Goal: Information Seeking & Learning: Learn about a topic

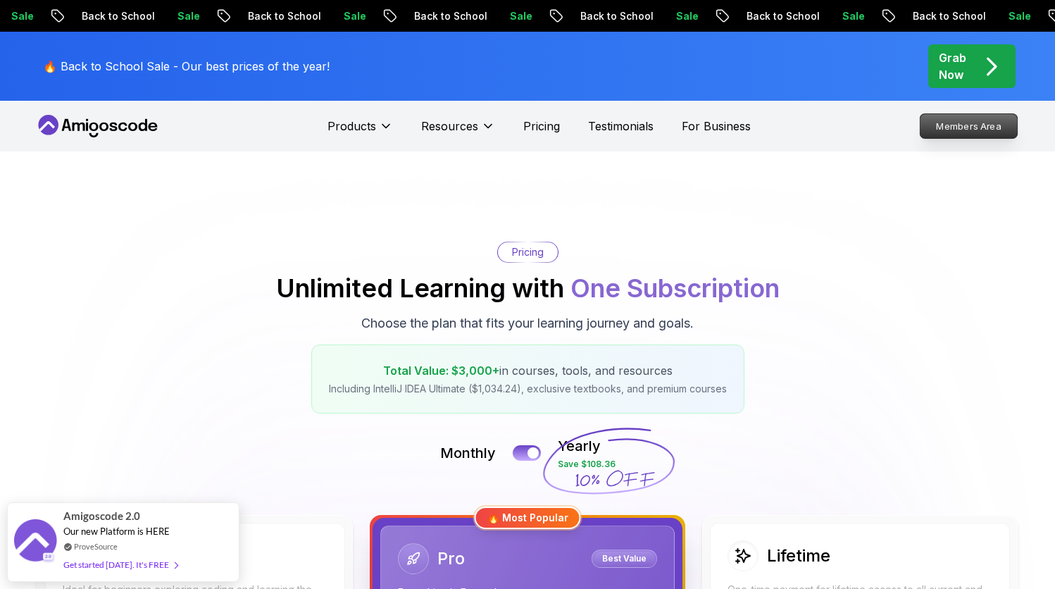
click at [975, 123] on p "Members Area" at bounding box center [969, 126] width 97 height 24
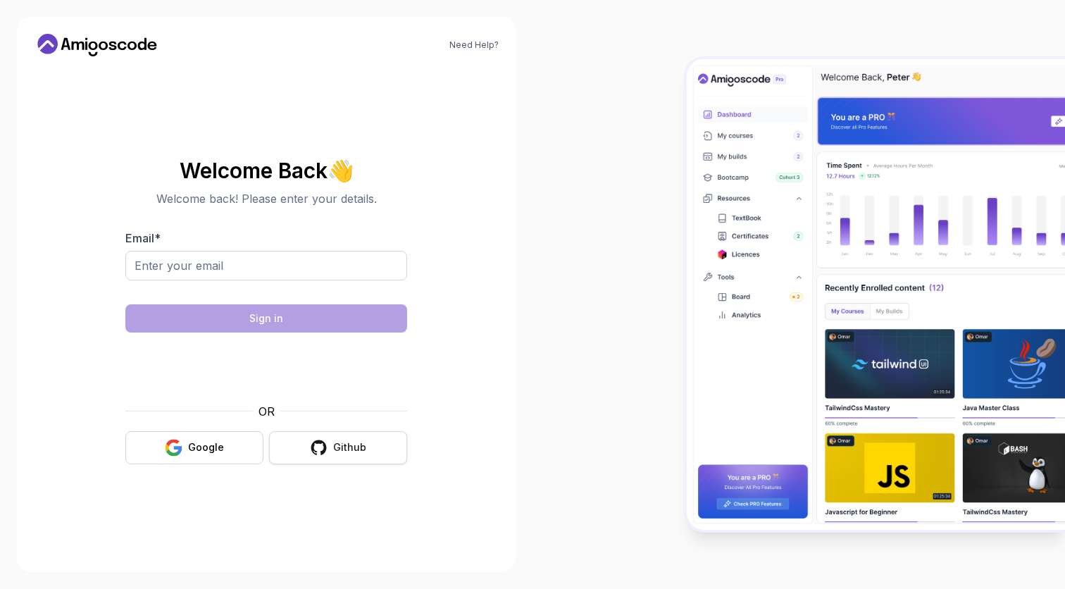
click at [364, 452] on div "Github" at bounding box center [349, 447] width 33 height 14
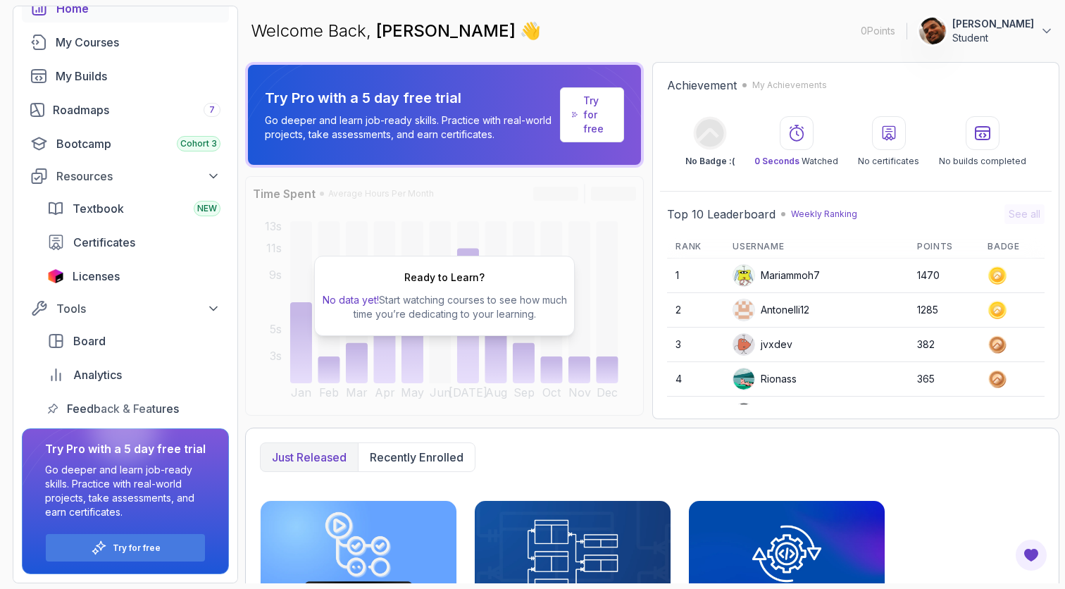
scroll to position [9, 0]
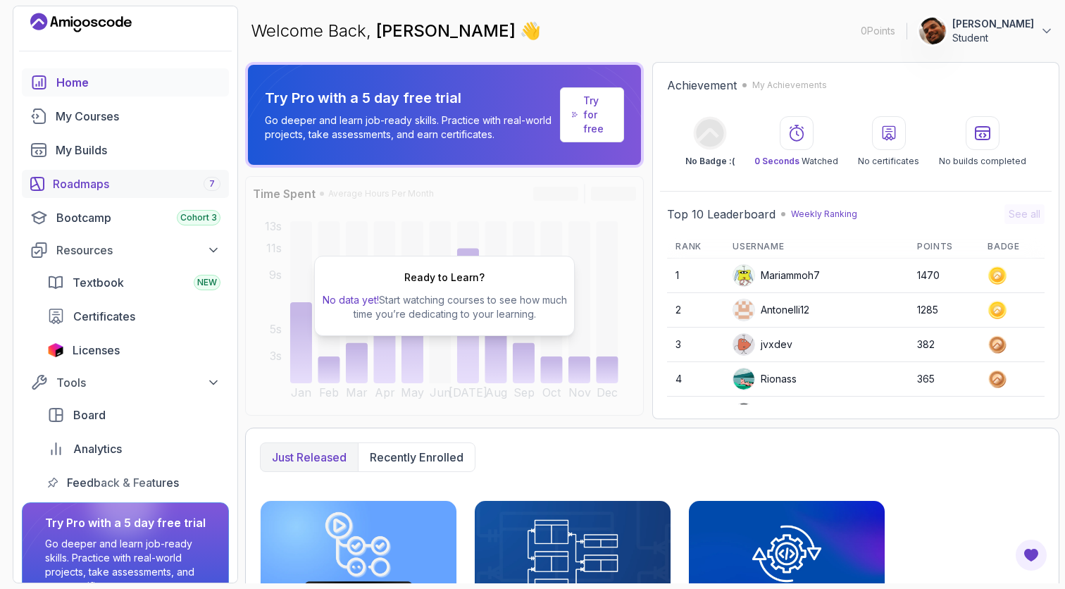
click at [117, 190] on div "Roadmaps 7" at bounding box center [137, 183] width 168 height 17
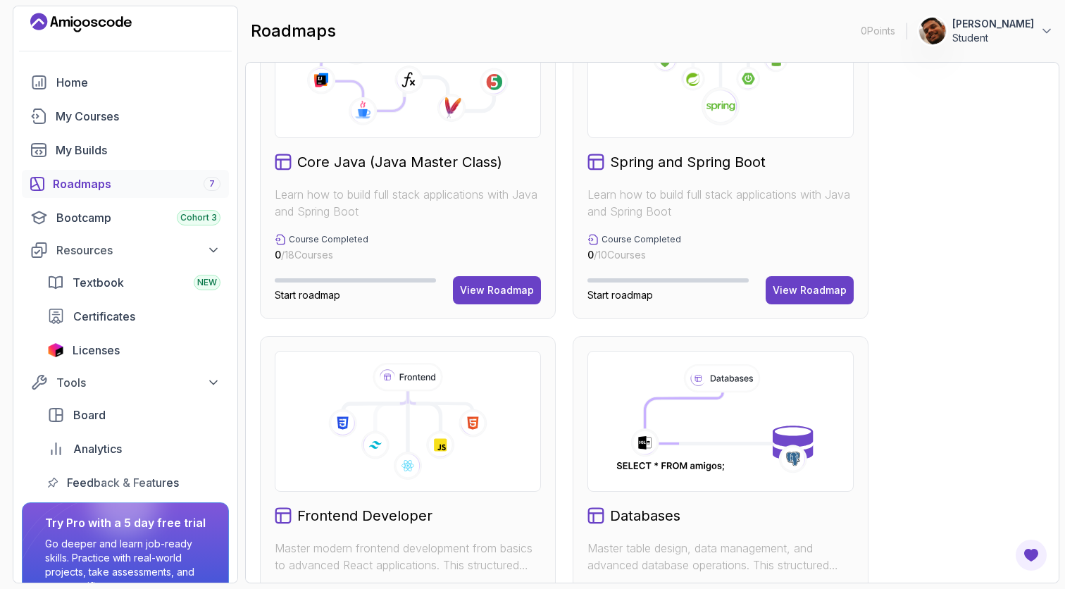
scroll to position [35, 0]
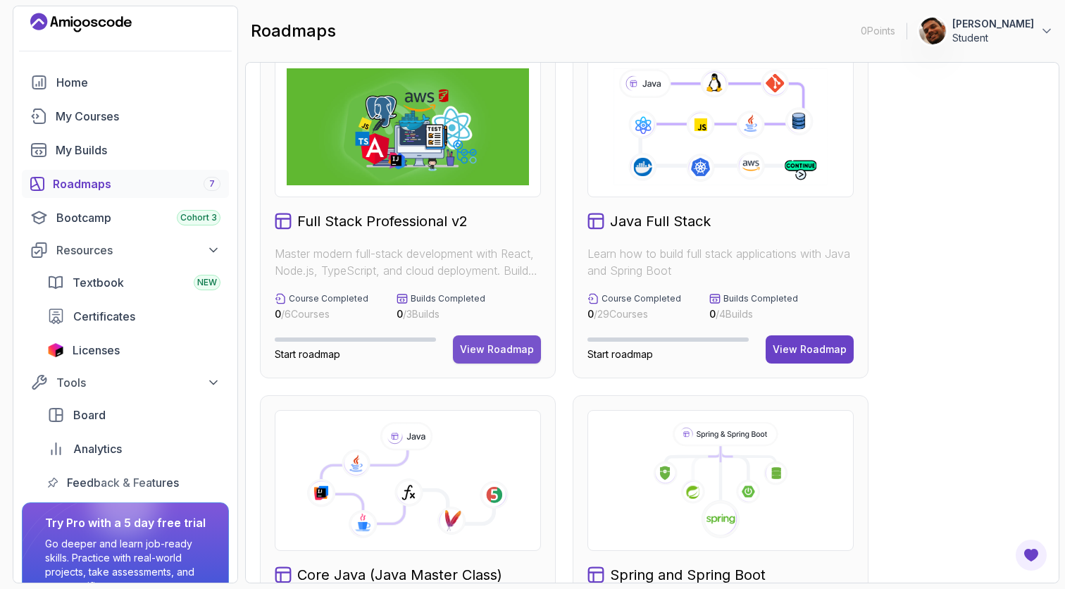
click at [517, 349] on div "View Roadmap" at bounding box center [497, 349] width 74 height 14
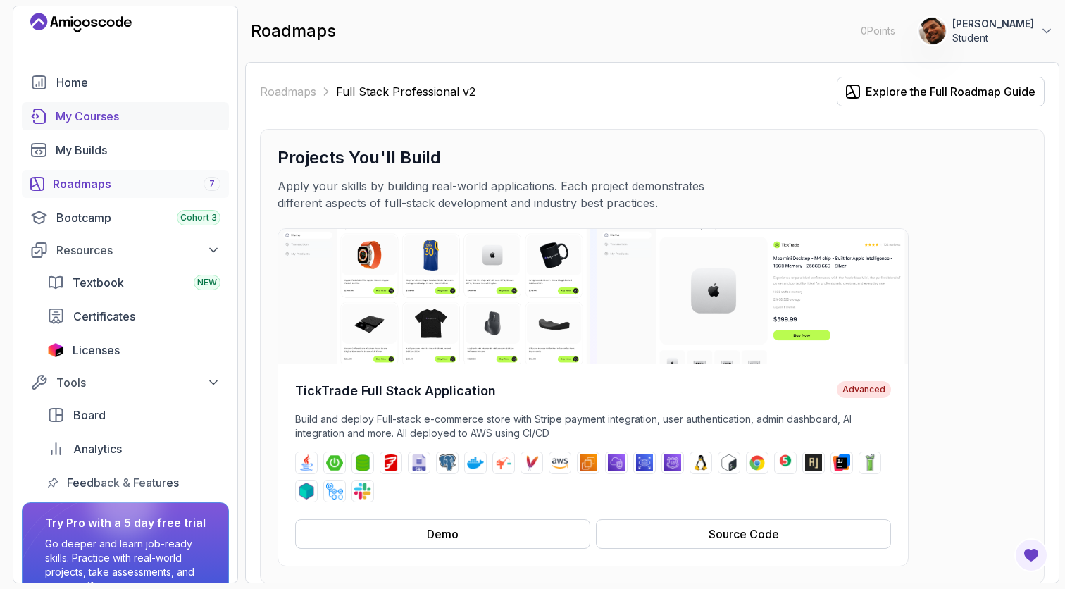
click at [97, 119] on div "My Courses" at bounding box center [138, 116] width 165 height 17
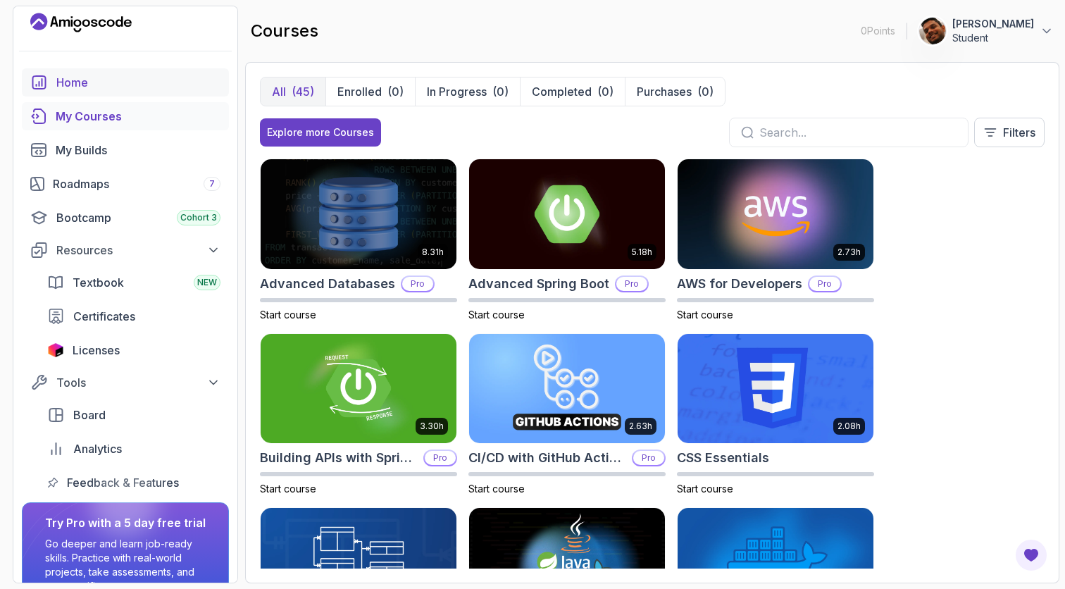
click at [78, 79] on div "Home" at bounding box center [138, 82] width 164 height 17
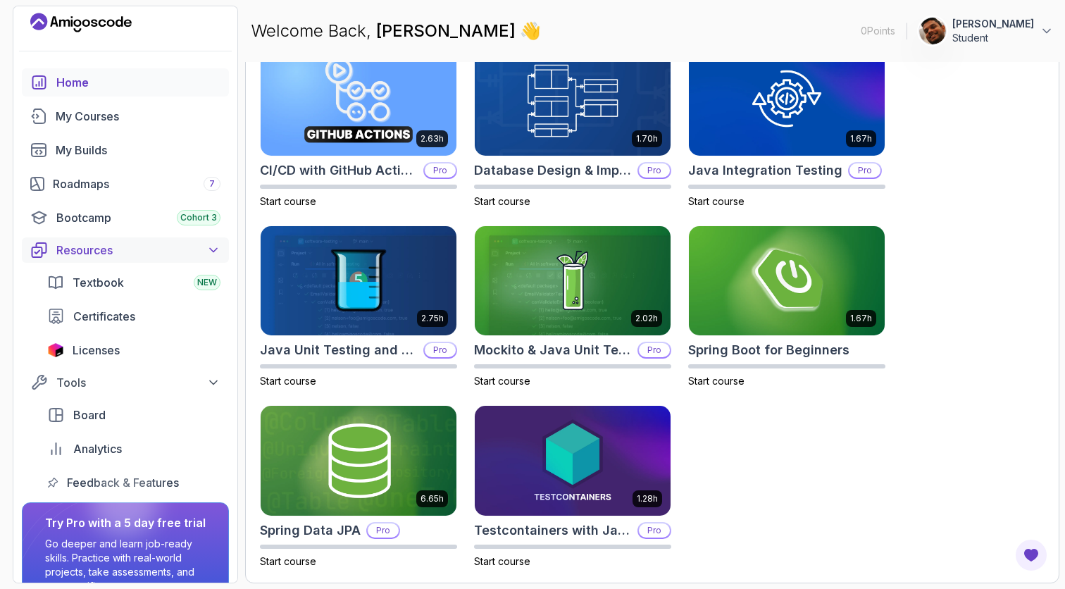
scroll to position [83, 0]
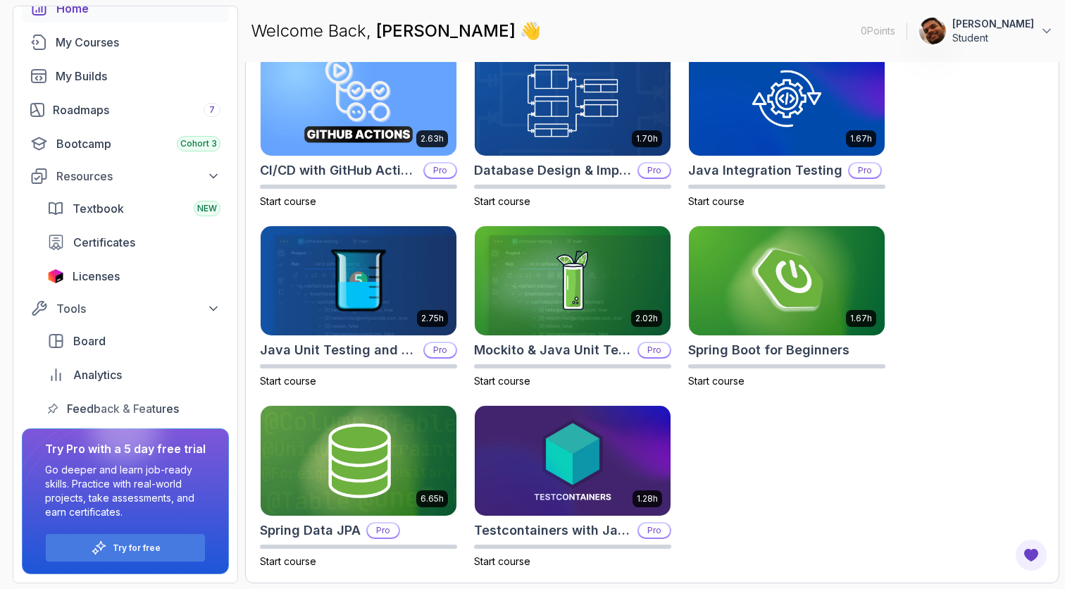
click at [92, 356] on div "Board Analytics Feedback & Features" at bounding box center [134, 375] width 190 height 96
click at [93, 347] on span "Board" at bounding box center [89, 340] width 32 height 17
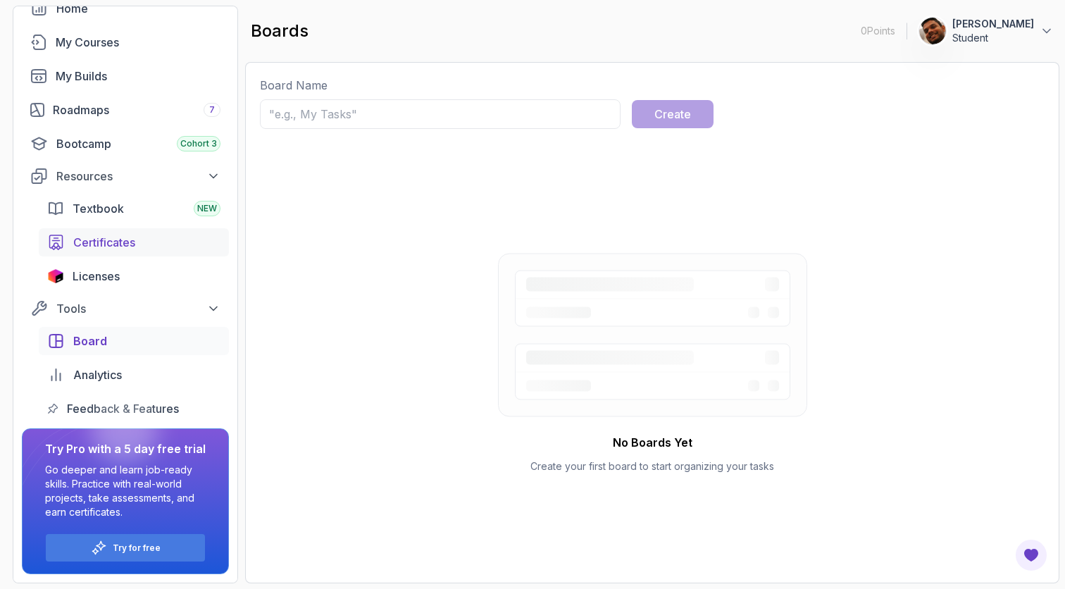
click at [99, 242] on span "Certificates" at bounding box center [104, 242] width 62 height 17
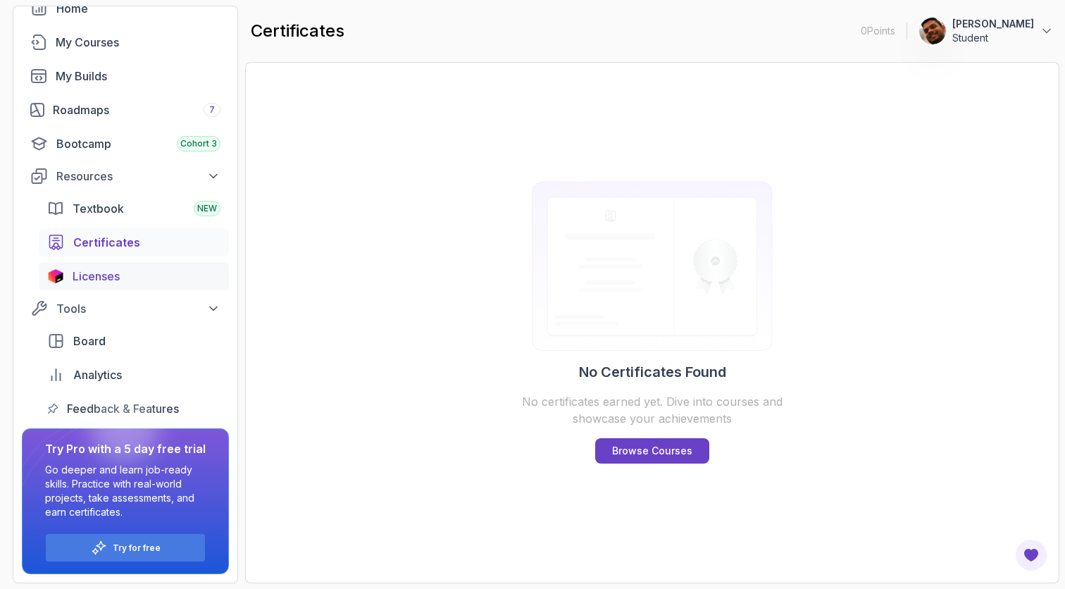
click at [119, 281] on span "Licenses" at bounding box center [96, 276] width 47 height 17
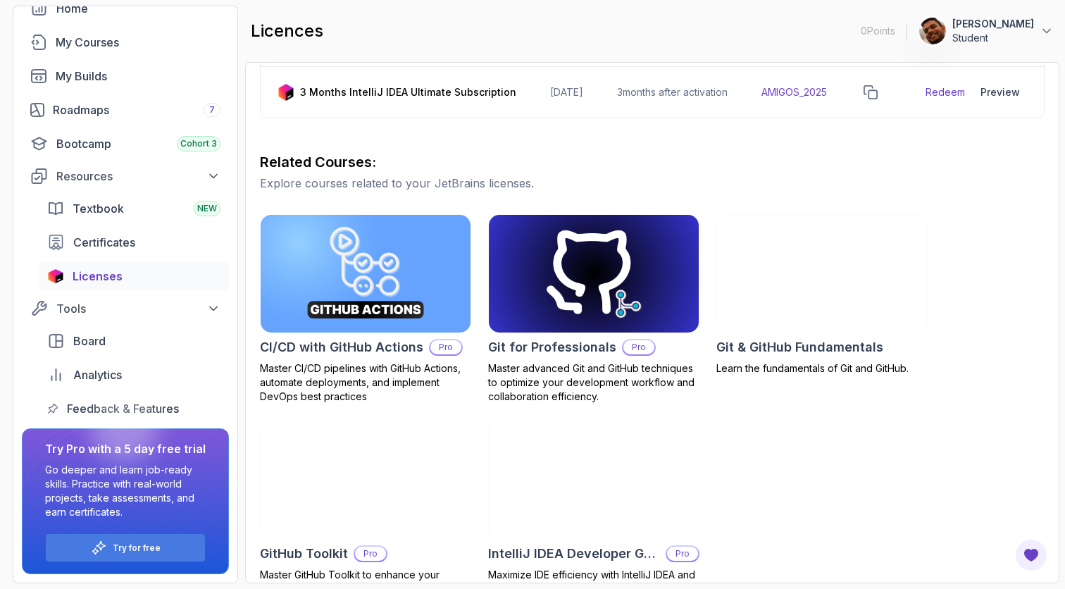
scroll to position [313, 0]
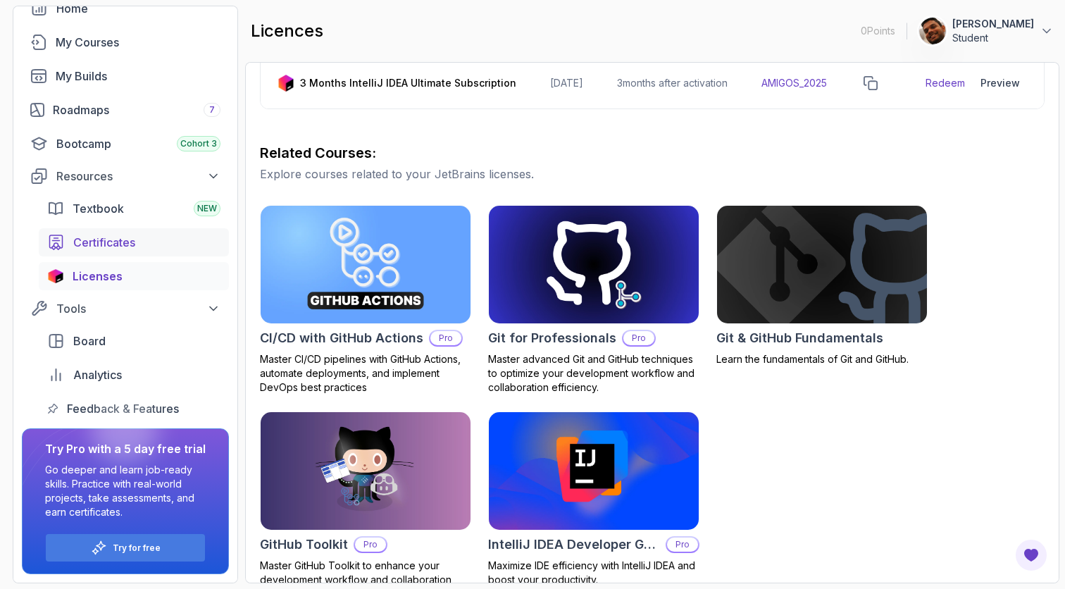
click at [101, 243] on span "Certificates" at bounding box center [104, 242] width 62 height 17
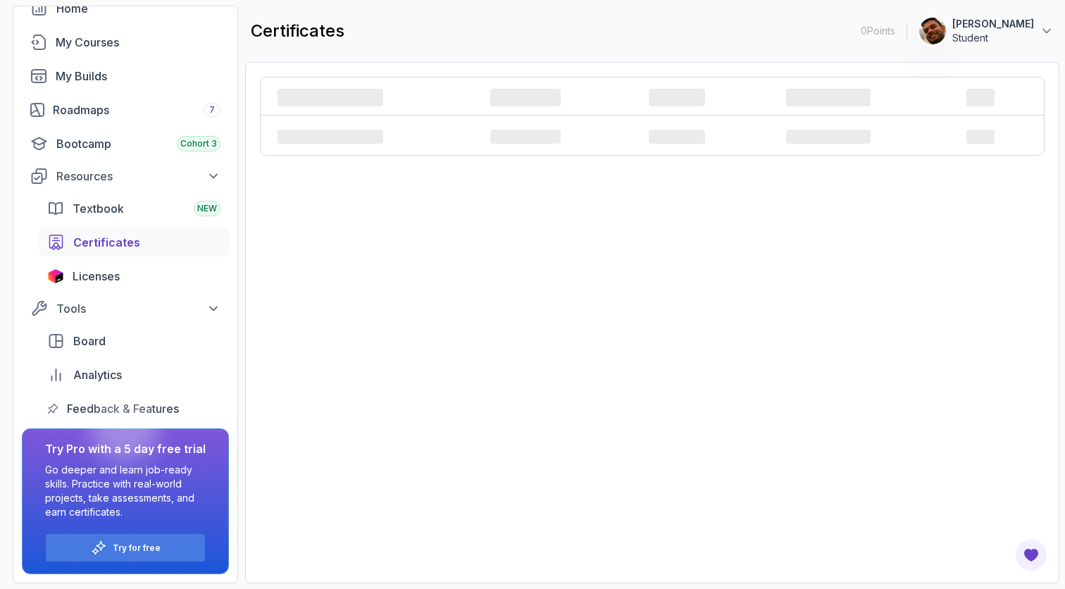
click at [102, 192] on div "Resources Textbook NEW Certificates Licenses" at bounding box center [125, 226] width 207 height 127
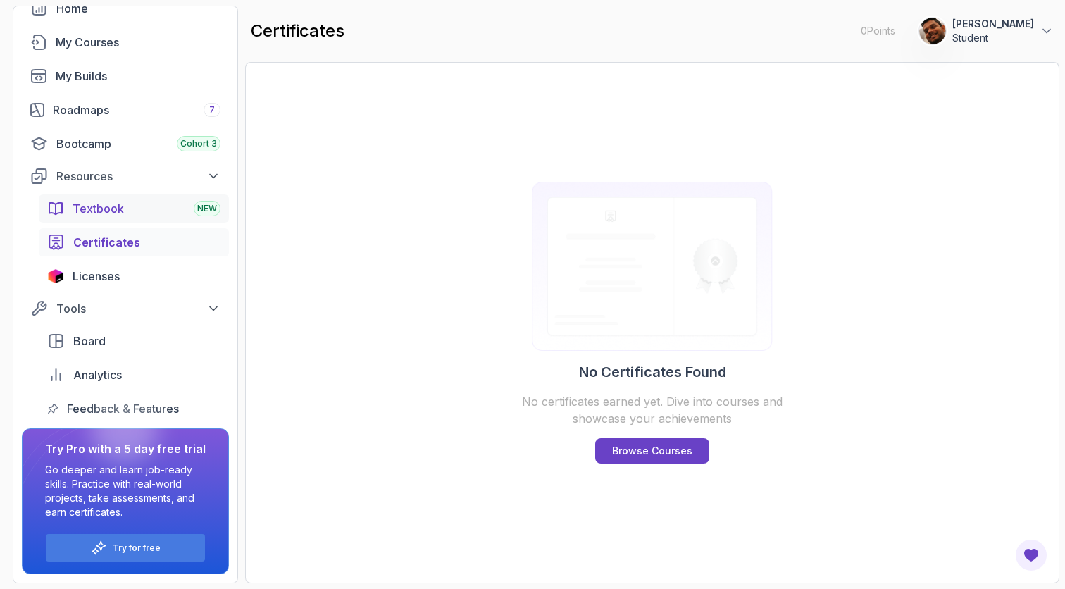
click at [104, 206] on span "Textbook" at bounding box center [98, 208] width 51 height 17
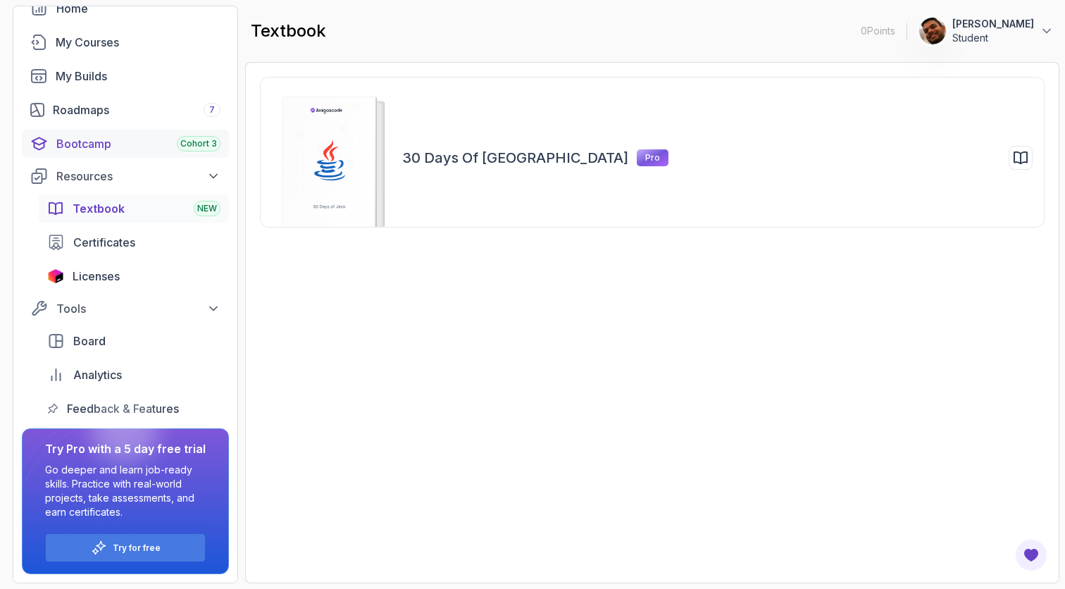
click at [87, 144] on div "Bootcamp Cohort 3" at bounding box center [138, 143] width 164 height 17
click at [144, 170] on div "Resources" at bounding box center [138, 176] width 164 height 17
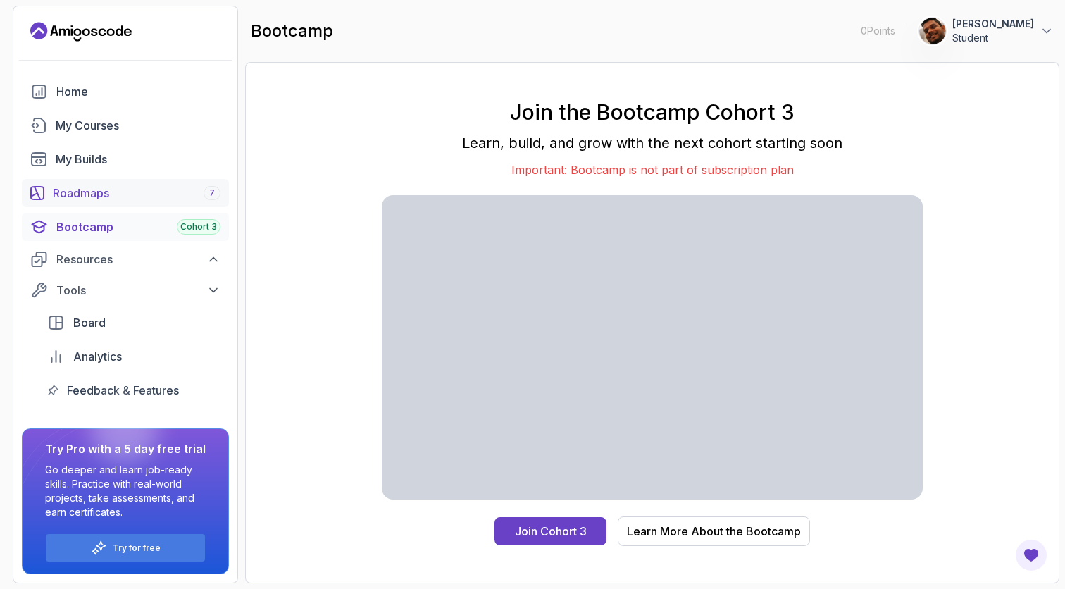
click at [99, 192] on div "Roadmaps 7" at bounding box center [137, 193] width 168 height 17
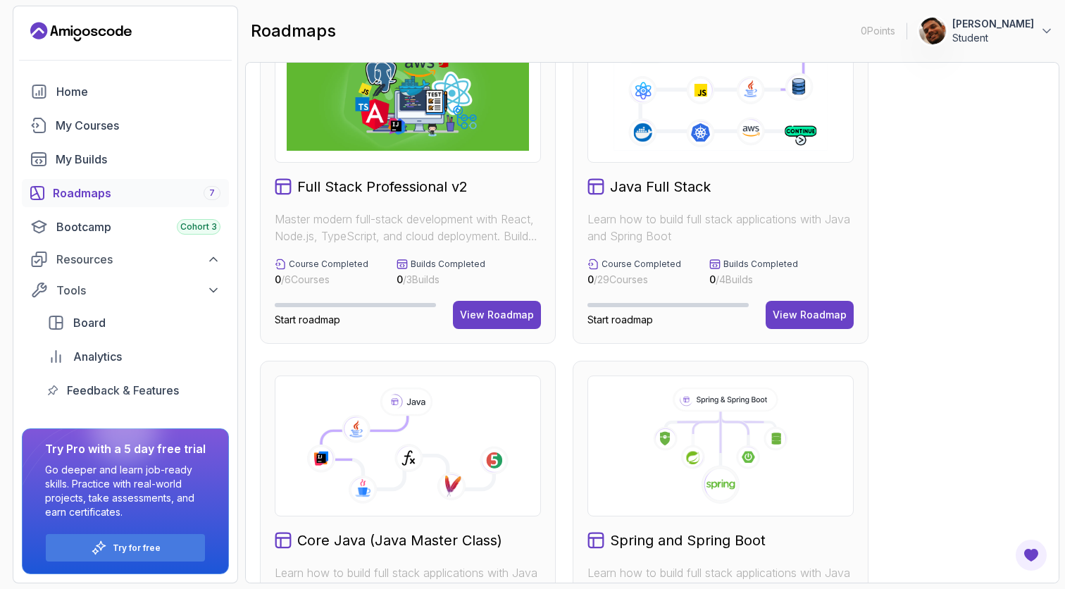
scroll to position [19, 0]
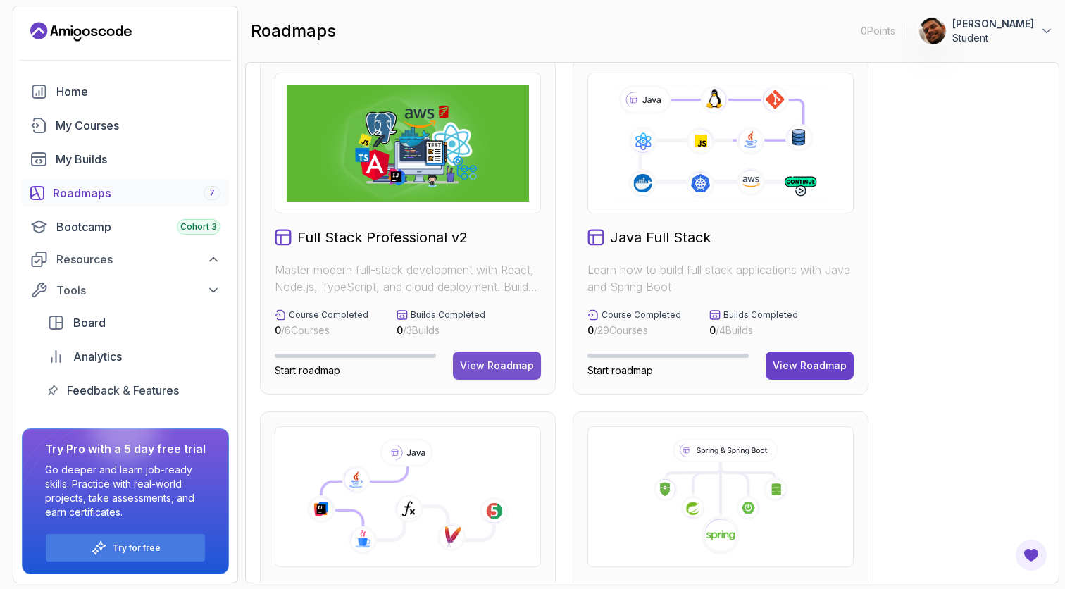
click at [497, 363] on div "View Roadmap" at bounding box center [497, 366] width 74 height 14
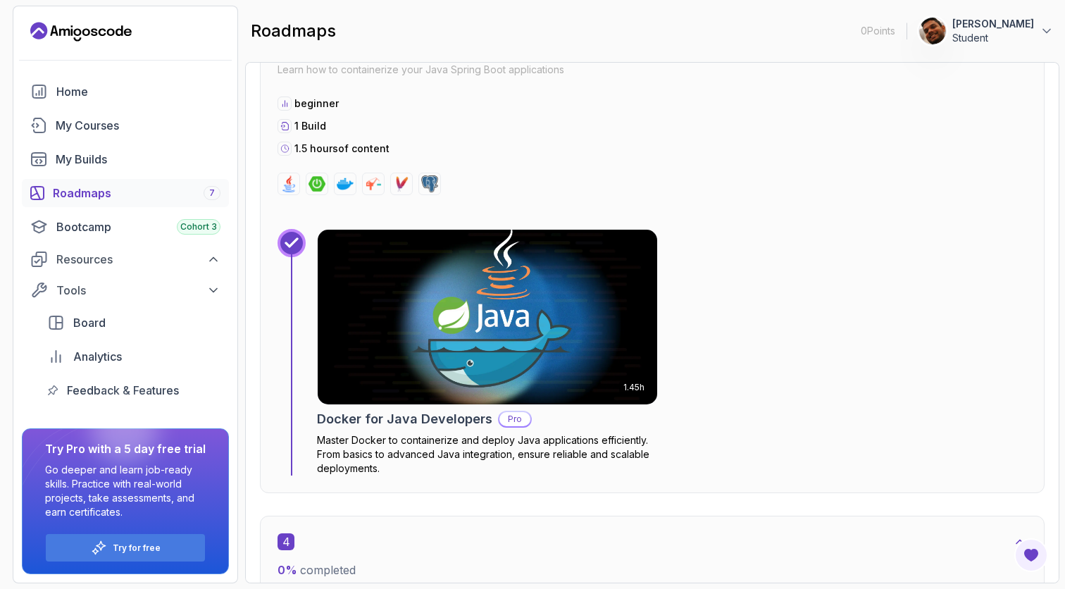
scroll to position [2127, 0]
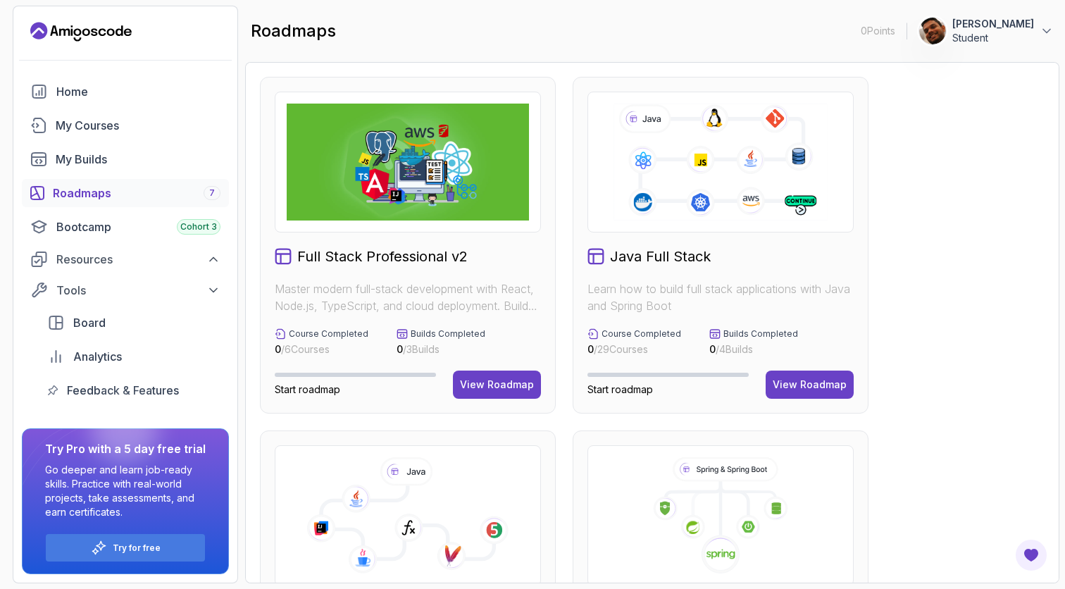
scroll to position [308, 0]
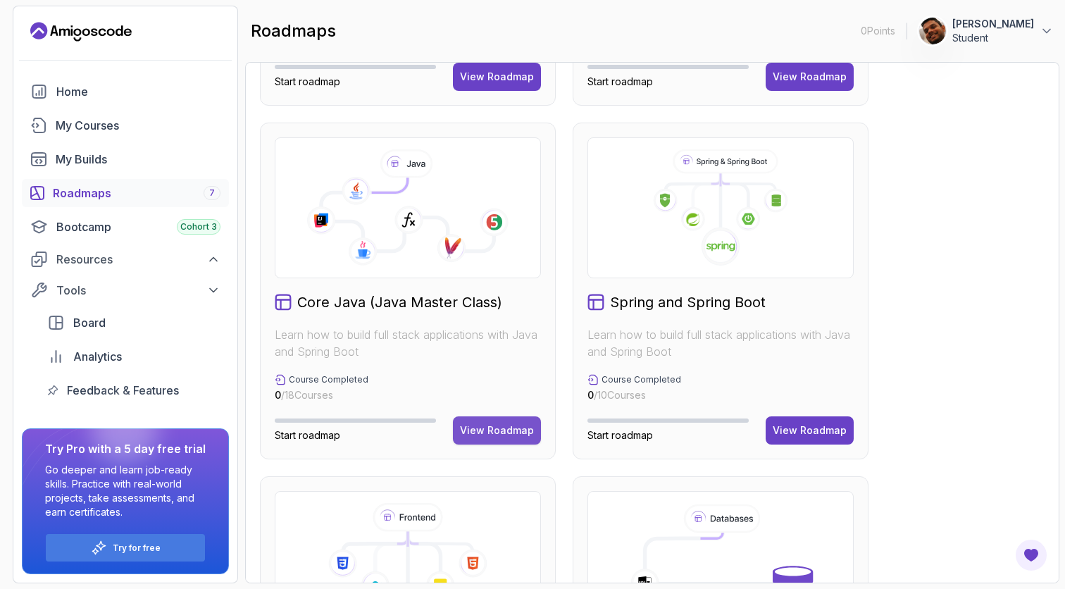
click at [512, 433] on div "View Roadmap" at bounding box center [497, 430] width 74 height 14
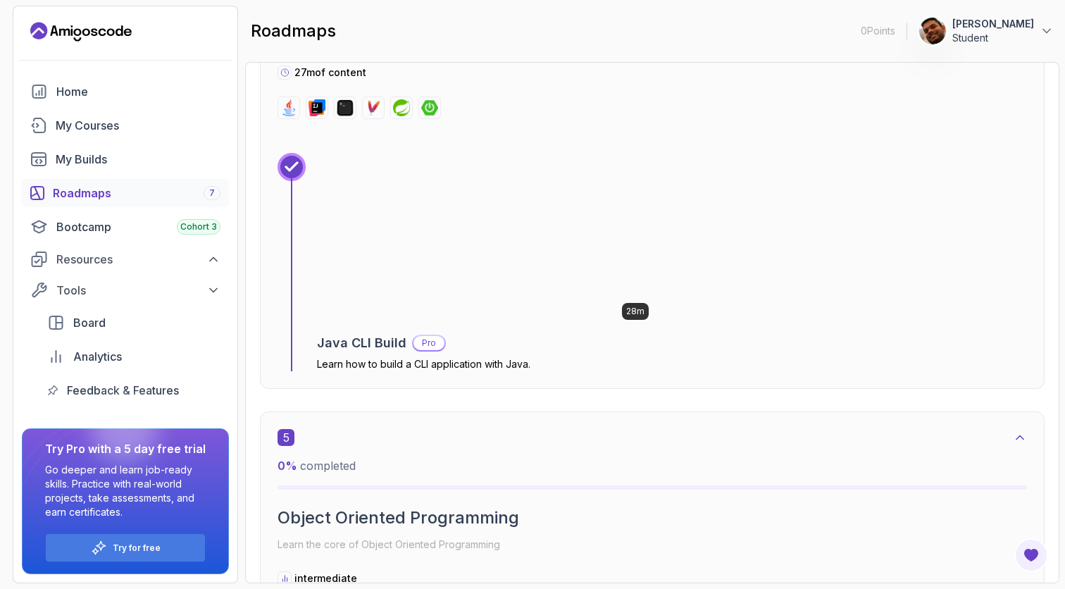
scroll to position [1837, 0]
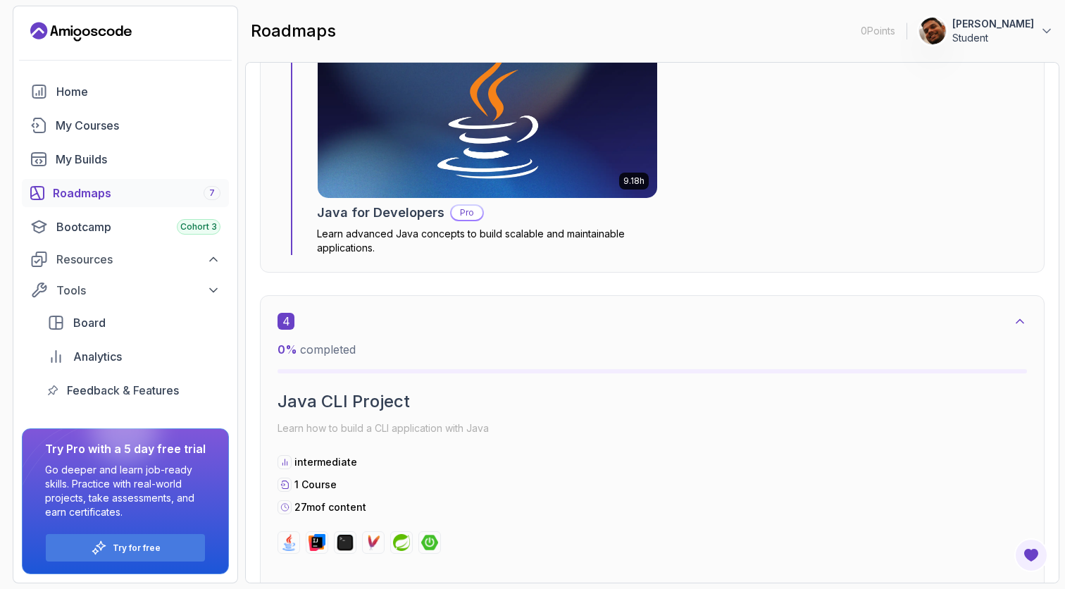
click at [118, 194] on div "Roadmaps 7" at bounding box center [137, 193] width 168 height 17
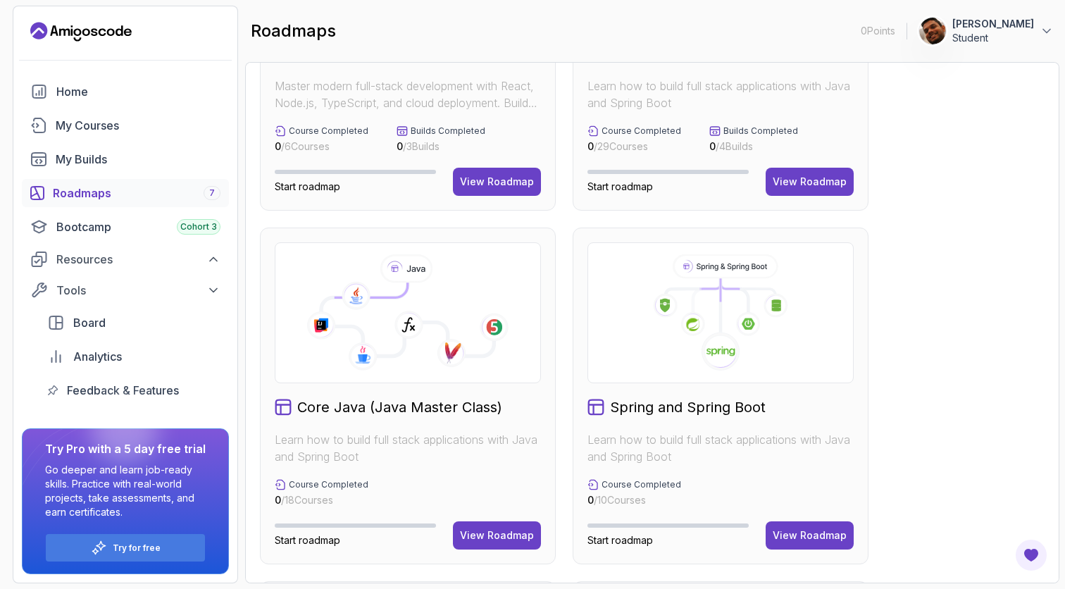
scroll to position [348, 0]
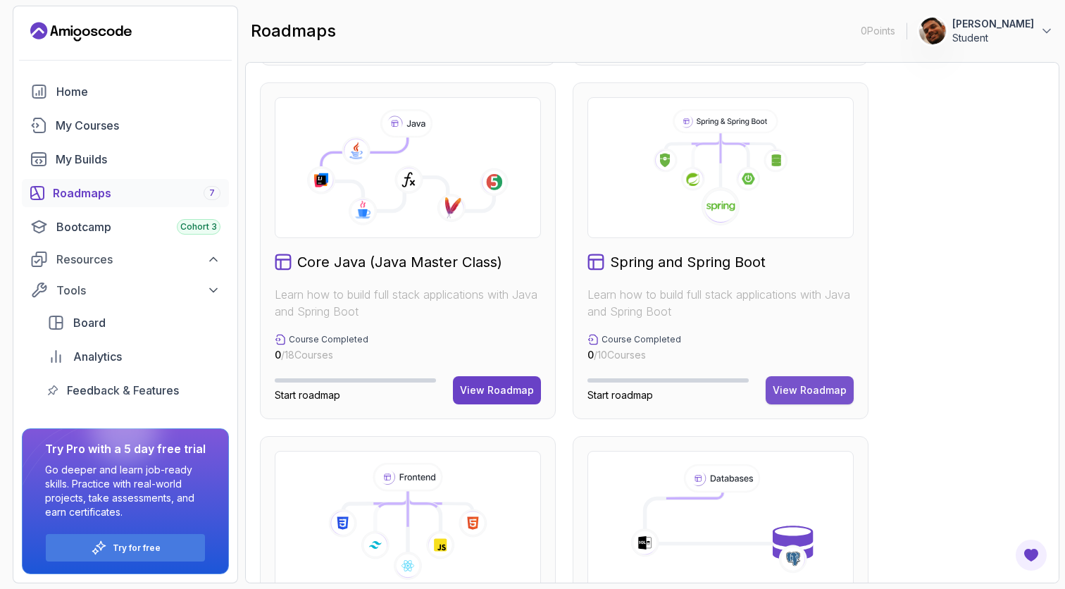
click at [827, 392] on div "View Roadmap" at bounding box center [810, 390] width 74 height 14
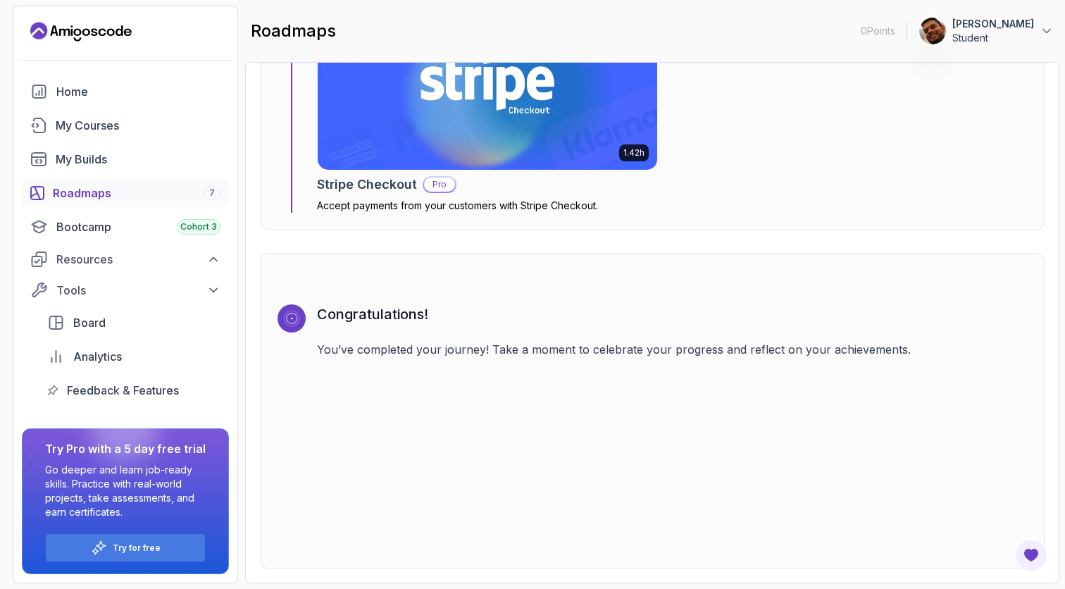
scroll to position [4718, 0]
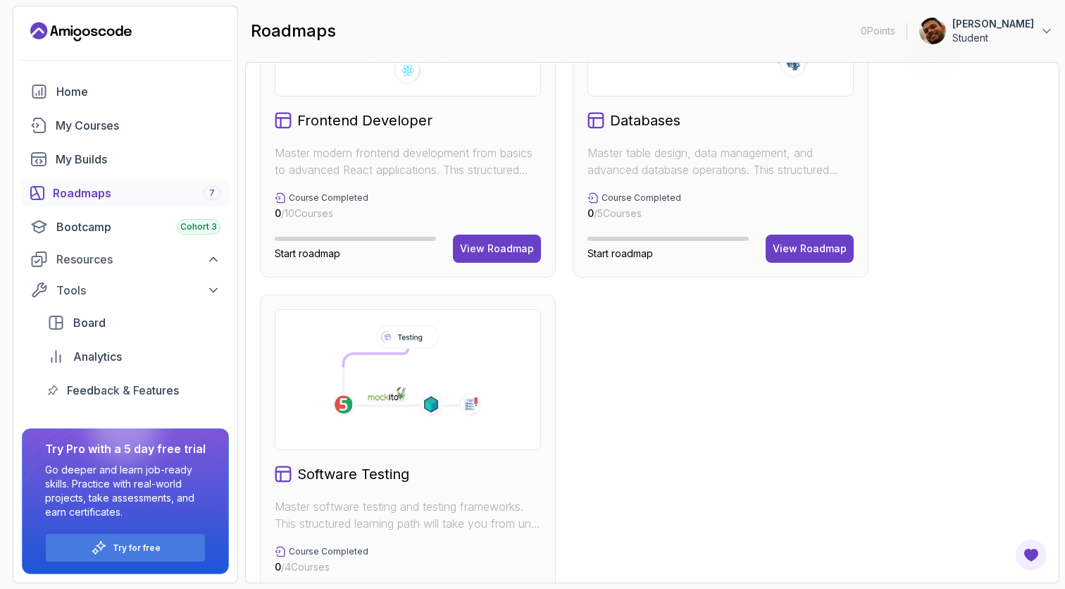
scroll to position [843, 0]
click at [811, 261] on button "View Roadmap" at bounding box center [810, 249] width 88 height 28
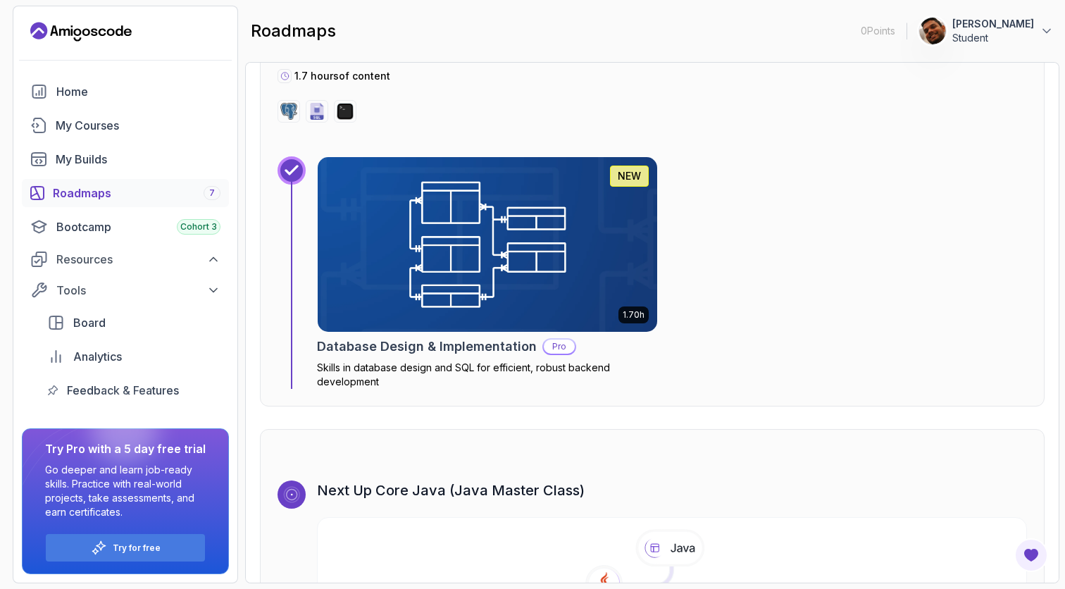
scroll to position [2995, 0]
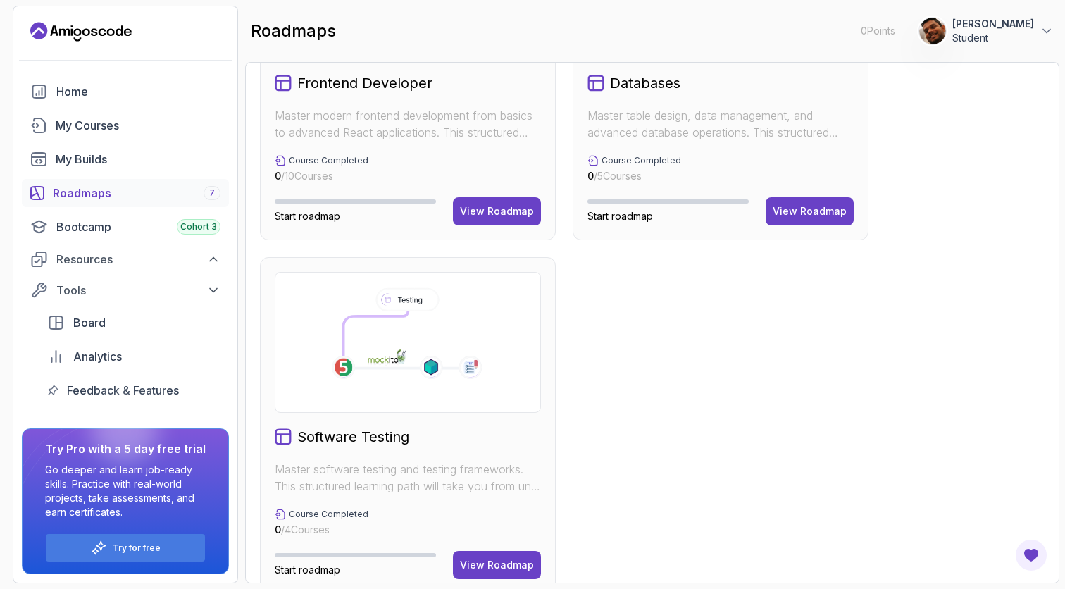
scroll to position [906, 0]
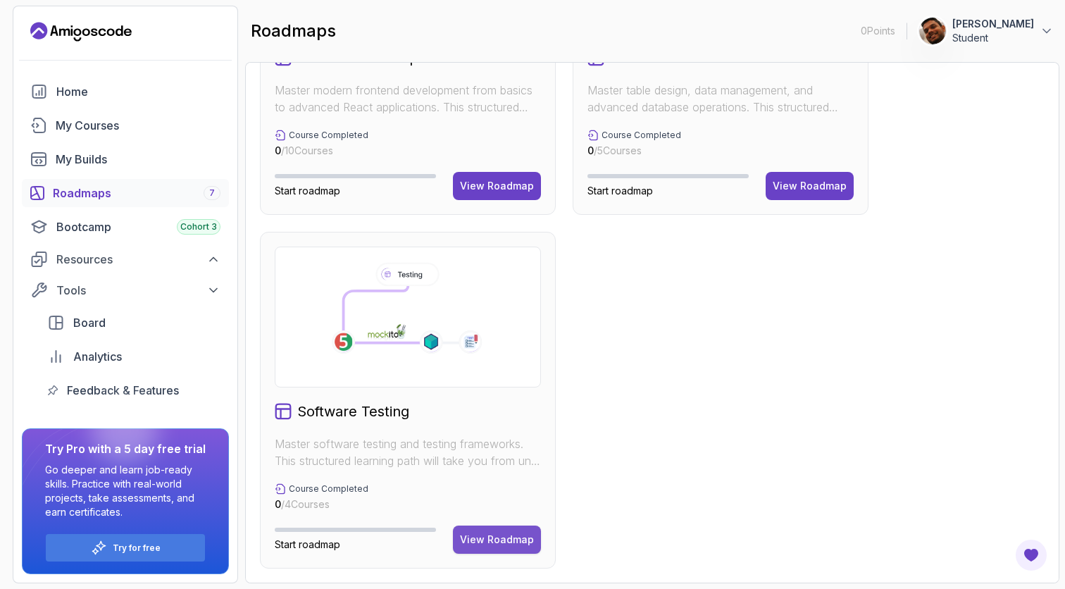
click at [485, 545] on div "View Roadmap" at bounding box center [497, 540] width 74 height 14
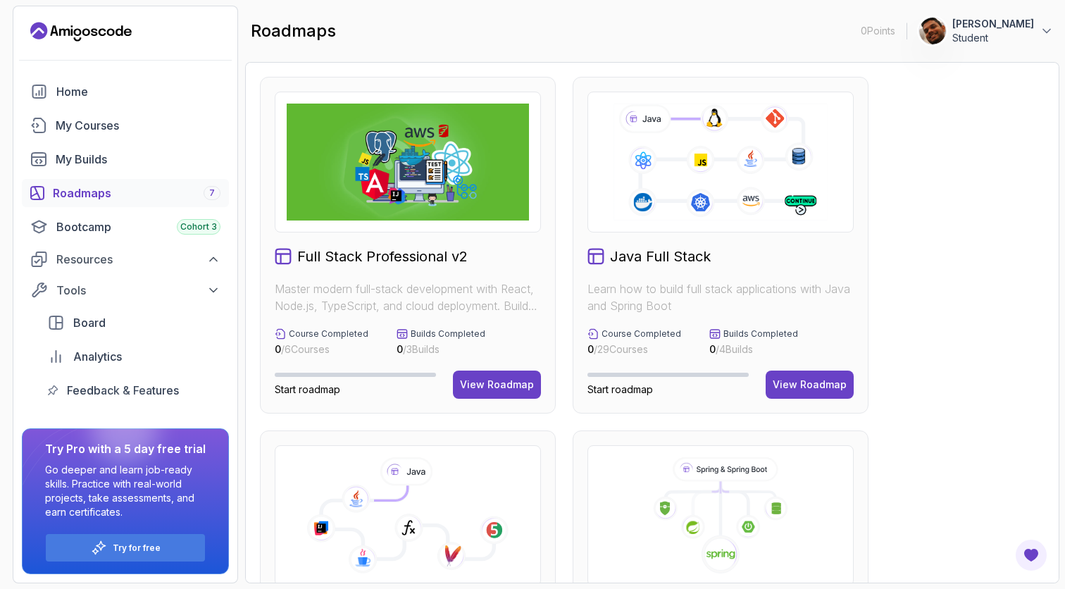
click at [390, 205] on img at bounding box center [408, 162] width 242 height 117
click at [510, 394] on button "View Roadmap" at bounding box center [497, 385] width 88 height 28
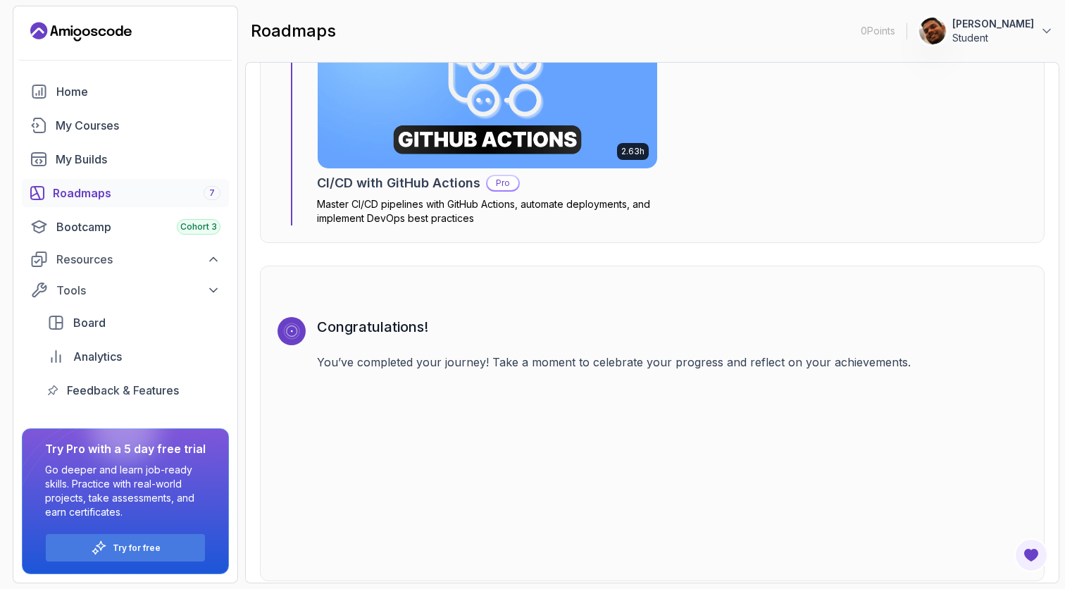
scroll to position [4355, 0]
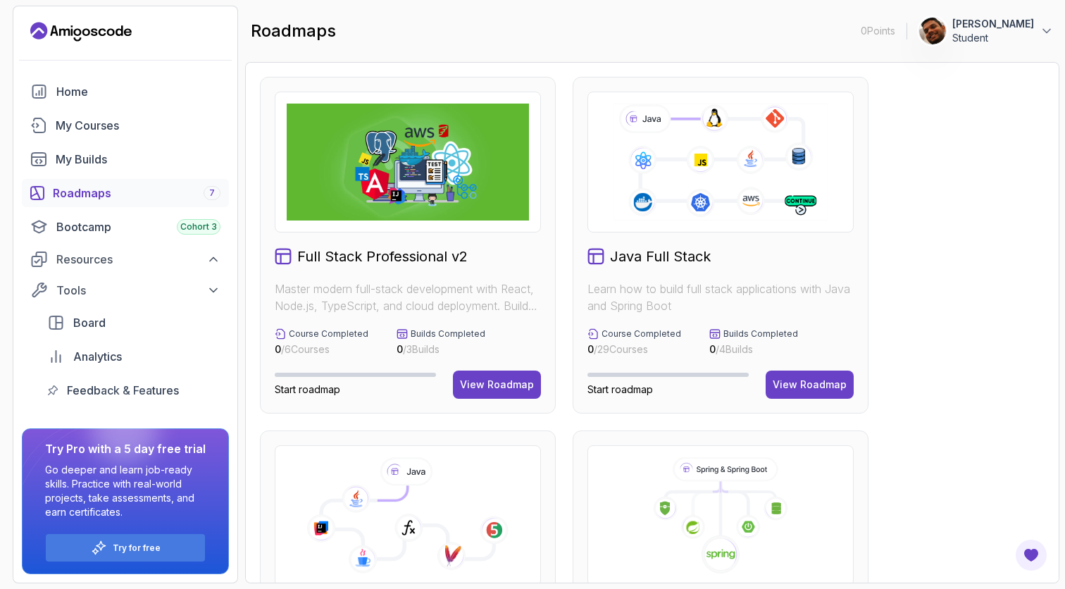
click at [676, 267] on div "Java Full Stack Learn how to build full stack applications with Java and Spring…" at bounding box center [721, 245] width 296 height 337
click at [811, 387] on div "View Roadmap" at bounding box center [810, 385] width 74 height 14
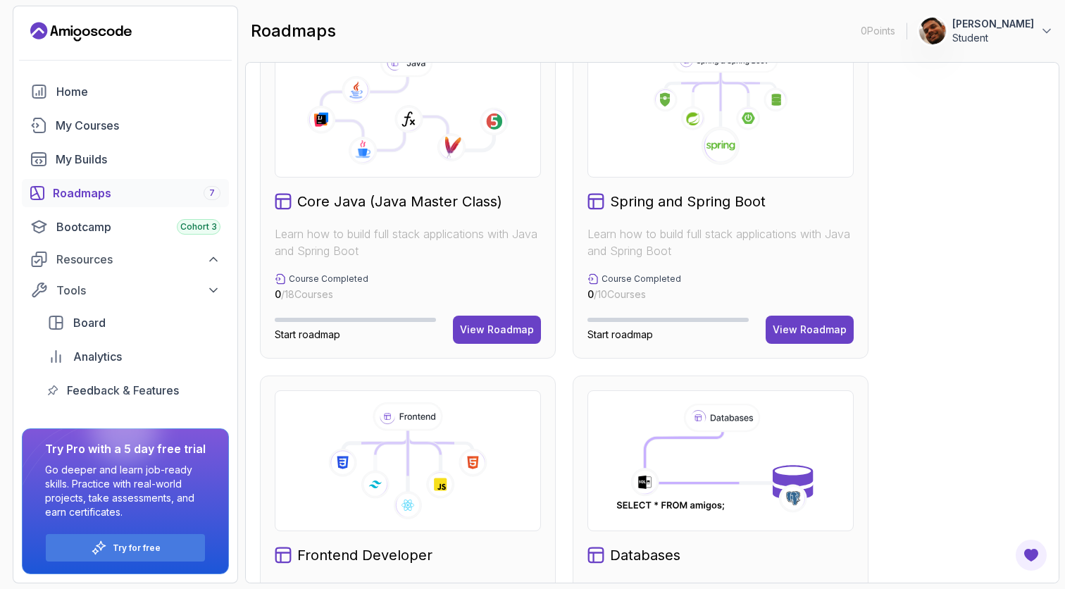
scroll to position [390, 0]
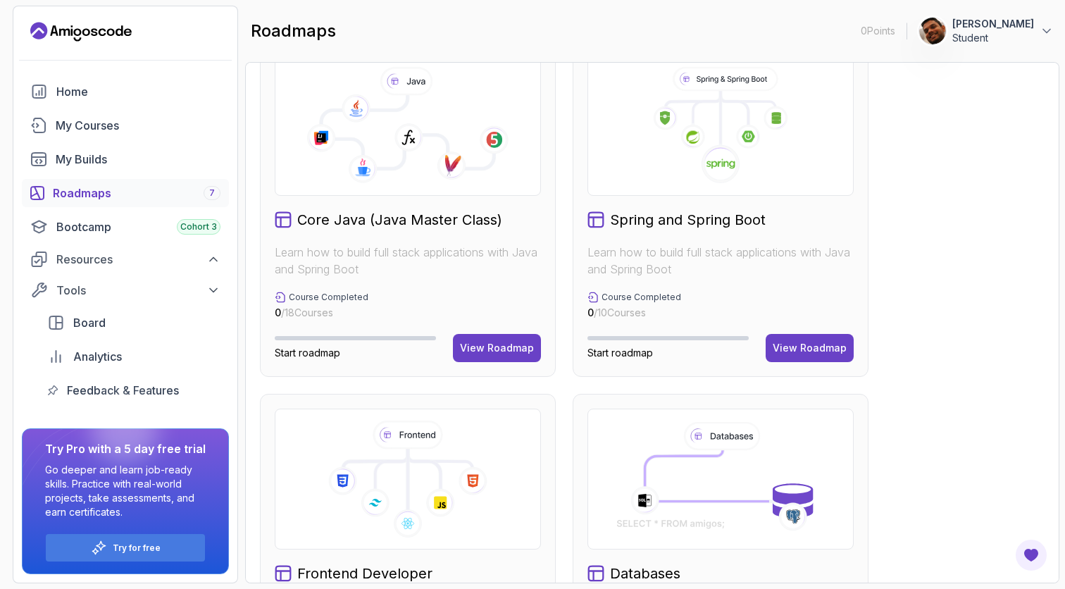
click at [380, 158] on g at bounding box center [407, 125] width 203 height 117
click at [511, 362] on div "Core Java (Java Master Class) Learn how to build full stack applications with J…" at bounding box center [408, 208] width 296 height 337
click at [512, 353] on div "View Roadmap" at bounding box center [497, 348] width 74 height 14
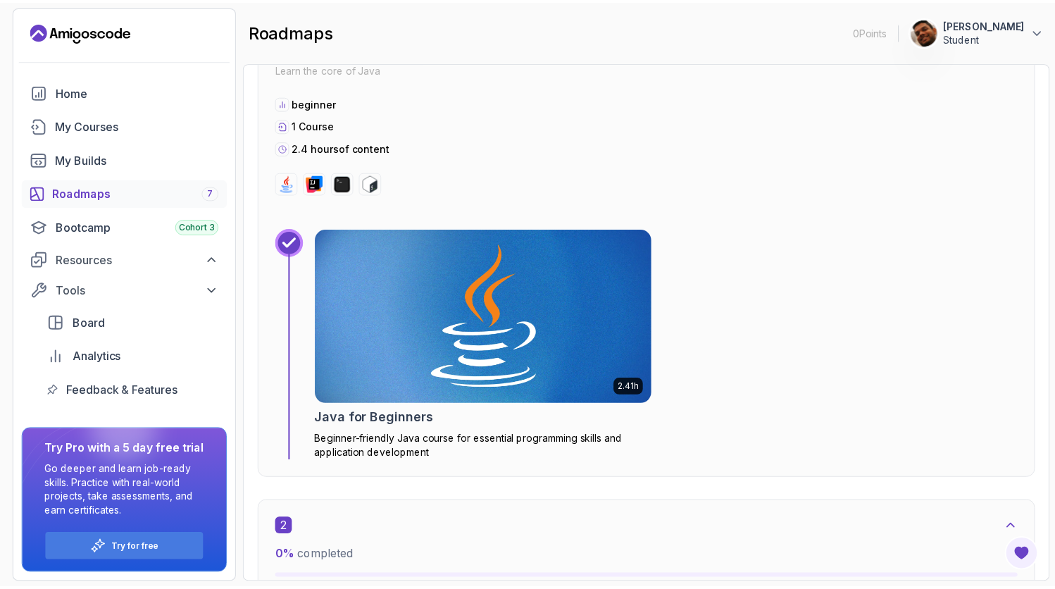
scroll to position [525, 0]
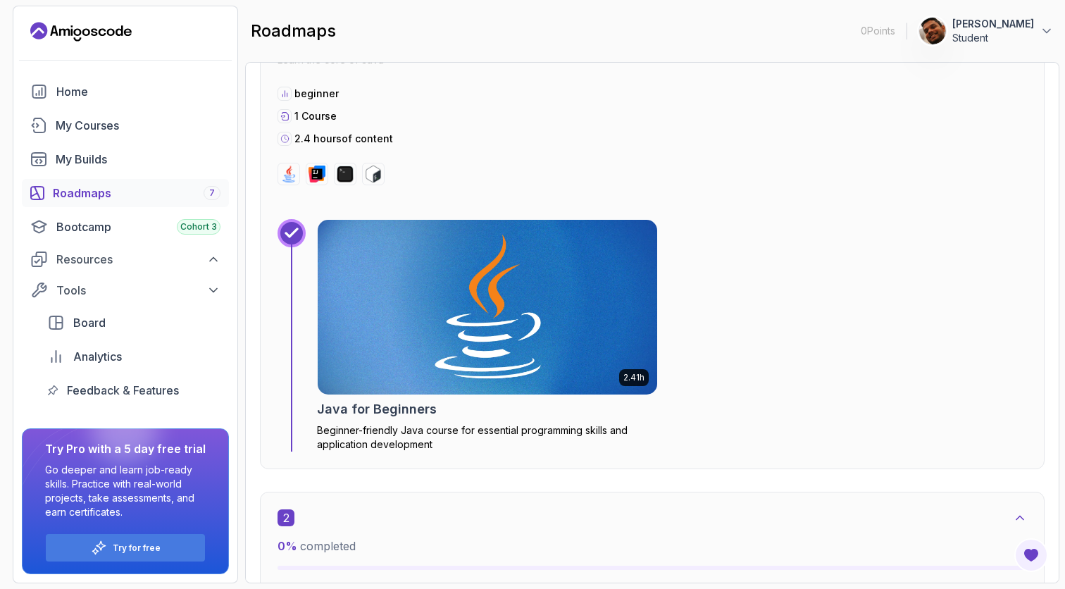
click at [495, 271] on img at bounding box center [487, 307] width 356 height 183
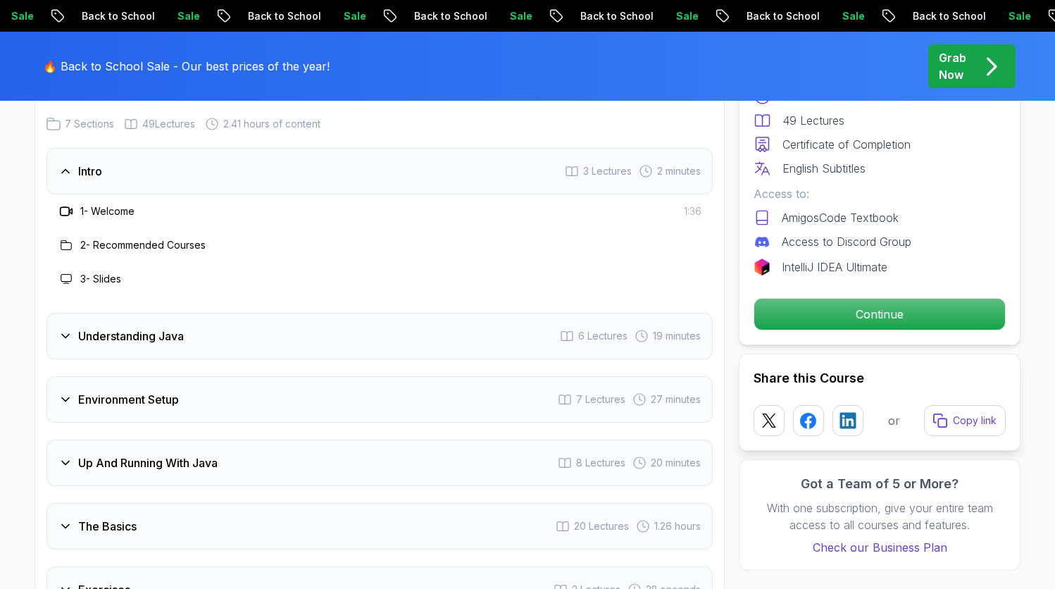
scroll to position [1690, 0]
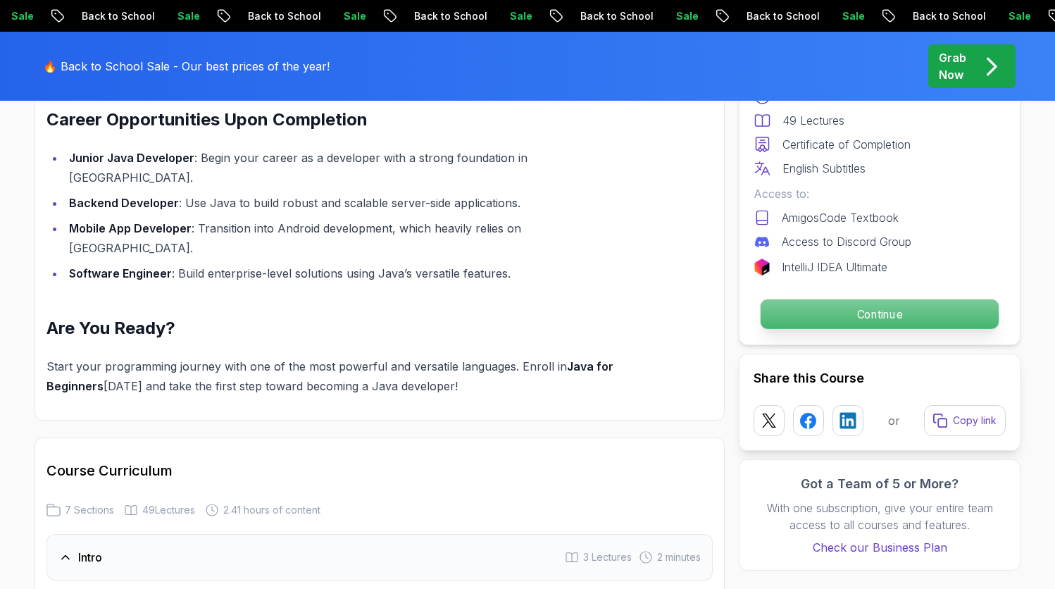
click at [846, 310] on p "Continue" at bounding box center [880, 314] width 238 height 30
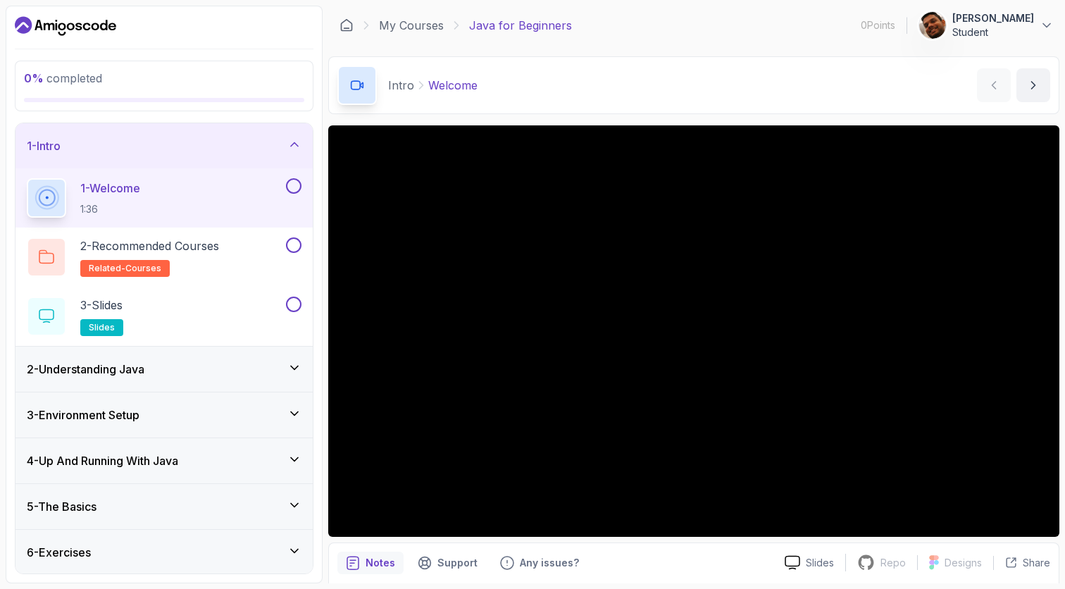
click at [753, 84] on div "Intro Welcome Welcome by nelson" at bounding box center [693, 85] width 731 height 58
click at [670, 554] on div "Notes Support Any issues?" at bounding box center [555, 563] width 436 height 23
click at [699, 554] on div "Notes Support Any issues?" at bounding box center [555, 563] width 436 height 23
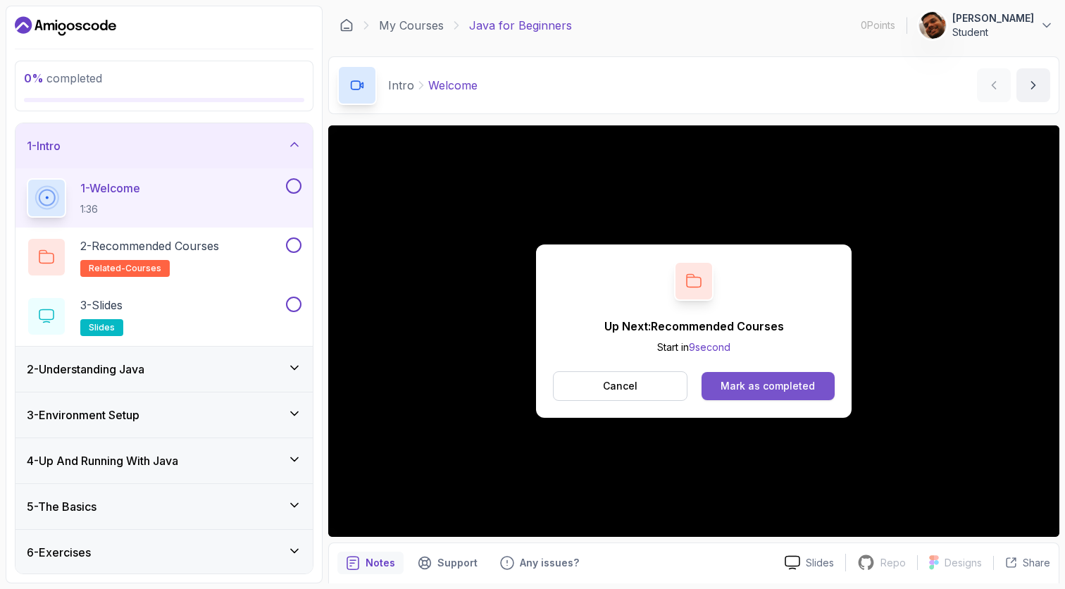
click at [732, 382] on div "Mark as completed" at bounding box center [768, 386] width 94 height 14
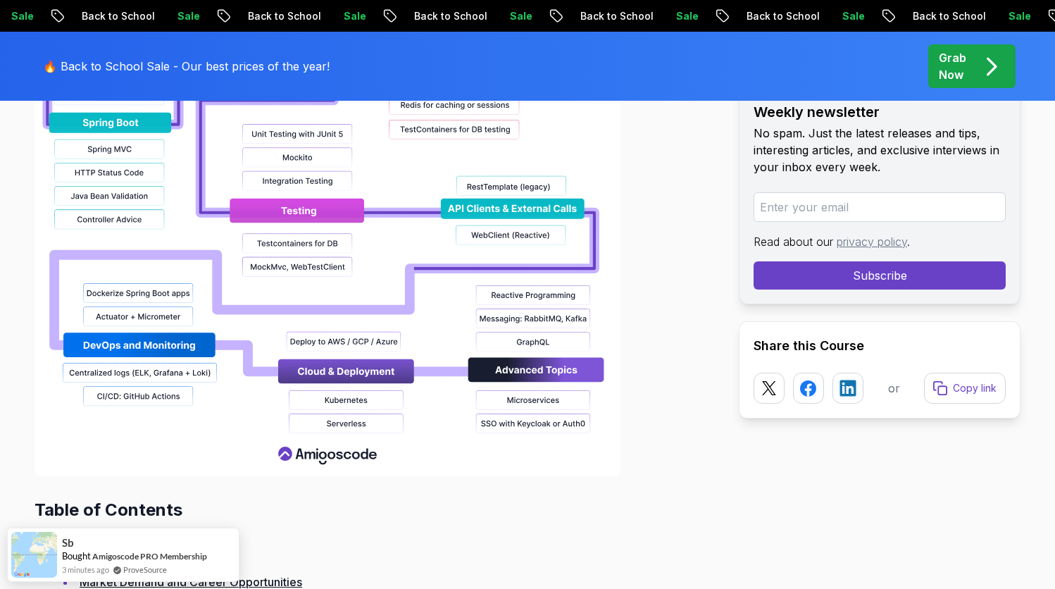
scroll to position [1597, 0]
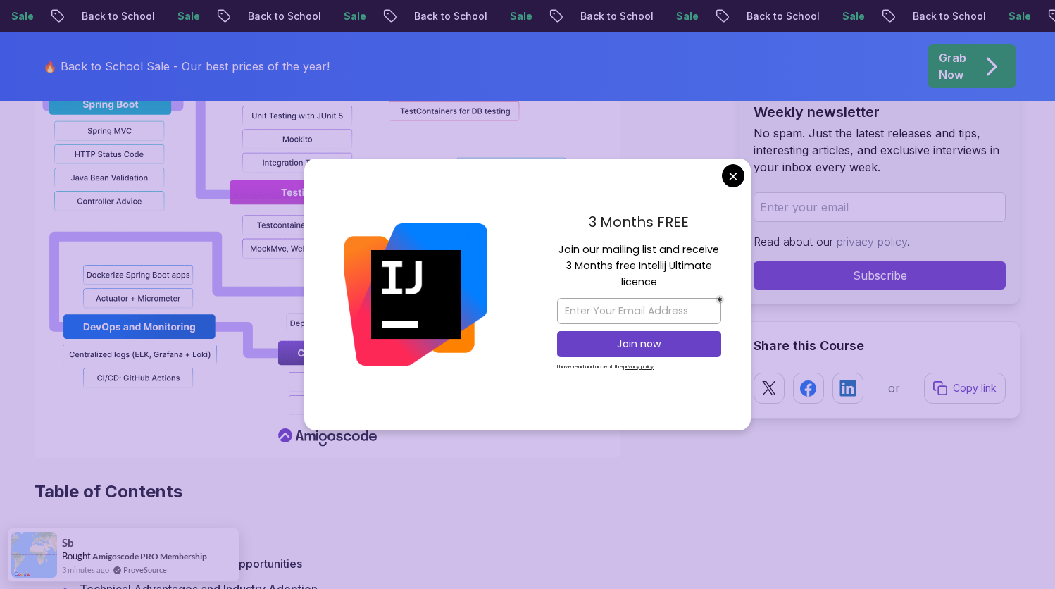
click at [732, 176] on icon "close" at bounding box center [733, 176] width 8 height 8
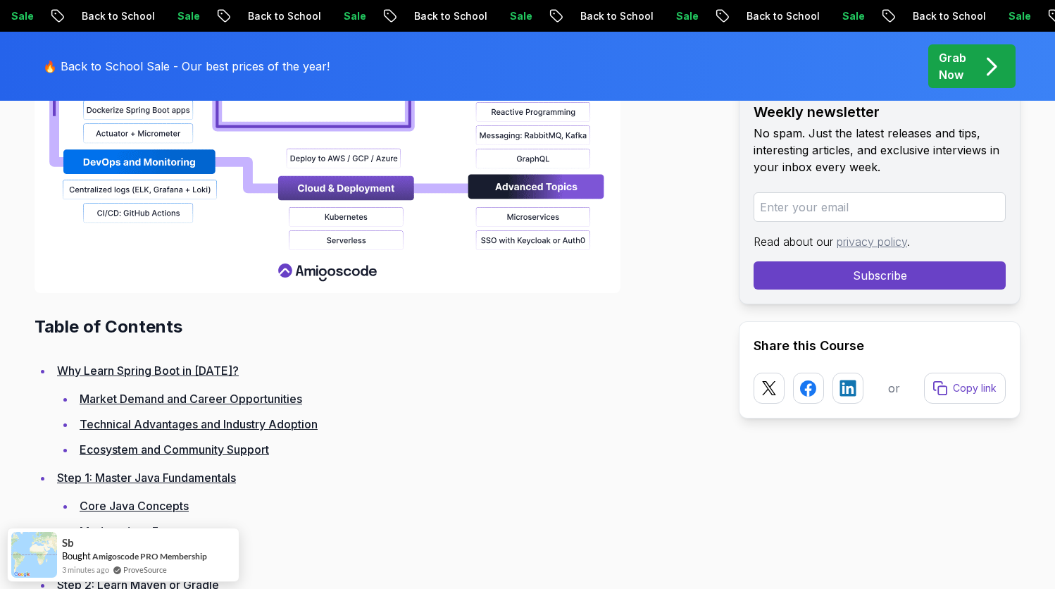
scroll to position [1770, 0]
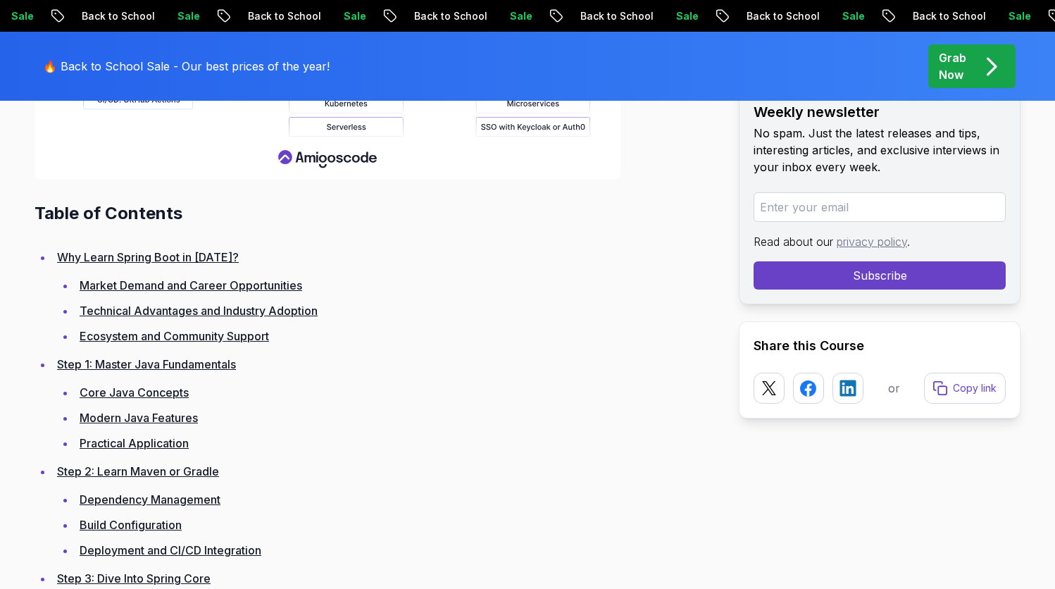
click at [147, 394] on link "Core Java Concepts" at bounding box center [134, 392] width 109 height 14
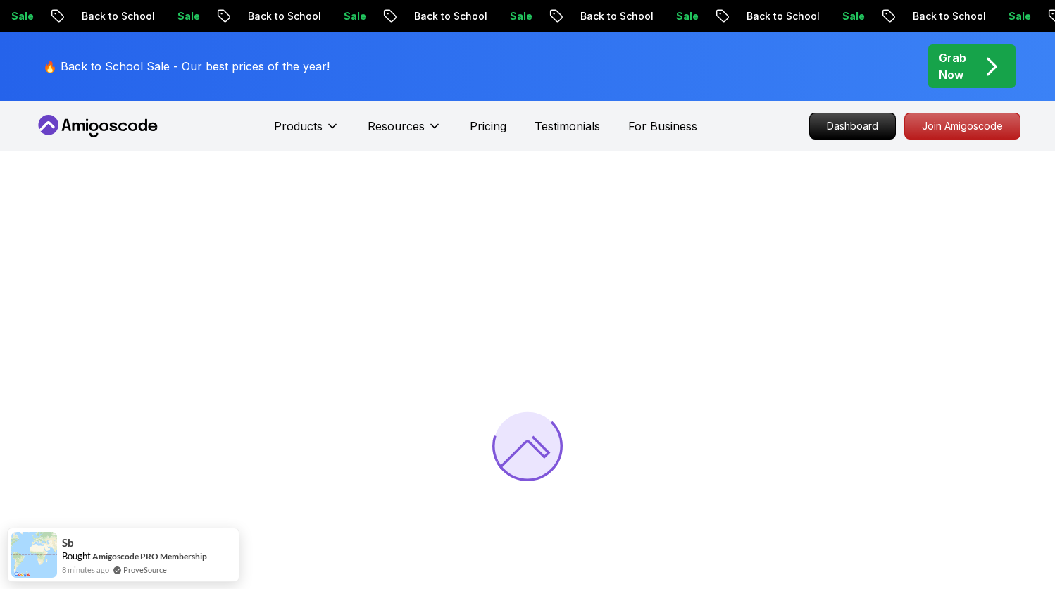
click at [595, 330] on div at bounding box center [527, 445] width 1055 height 589
click at [595, 201] on div at bounding box center [527, 445] width 1055 height 589
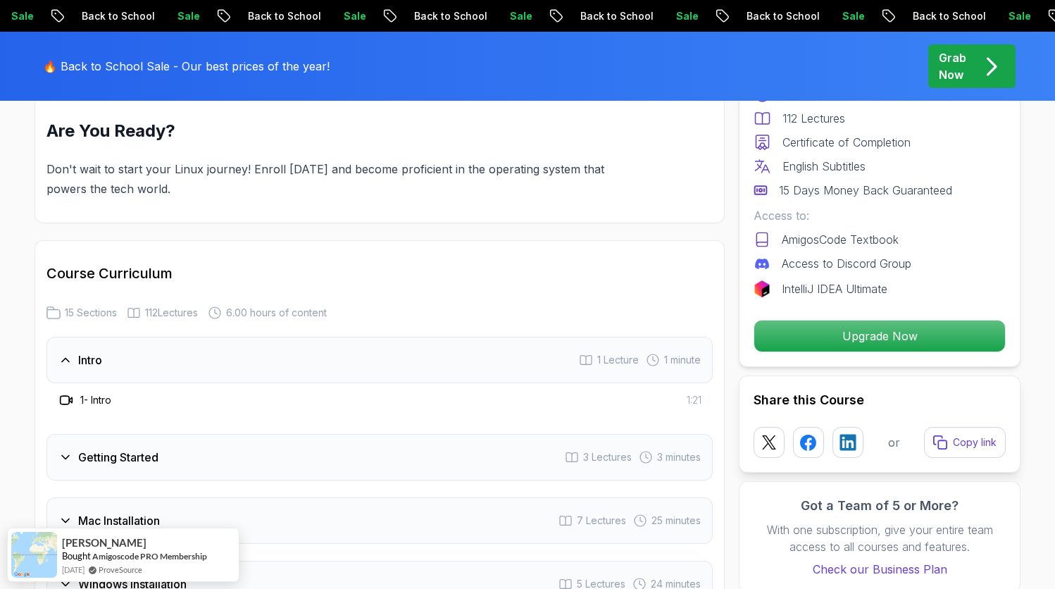
scroll to position [1796, 0]
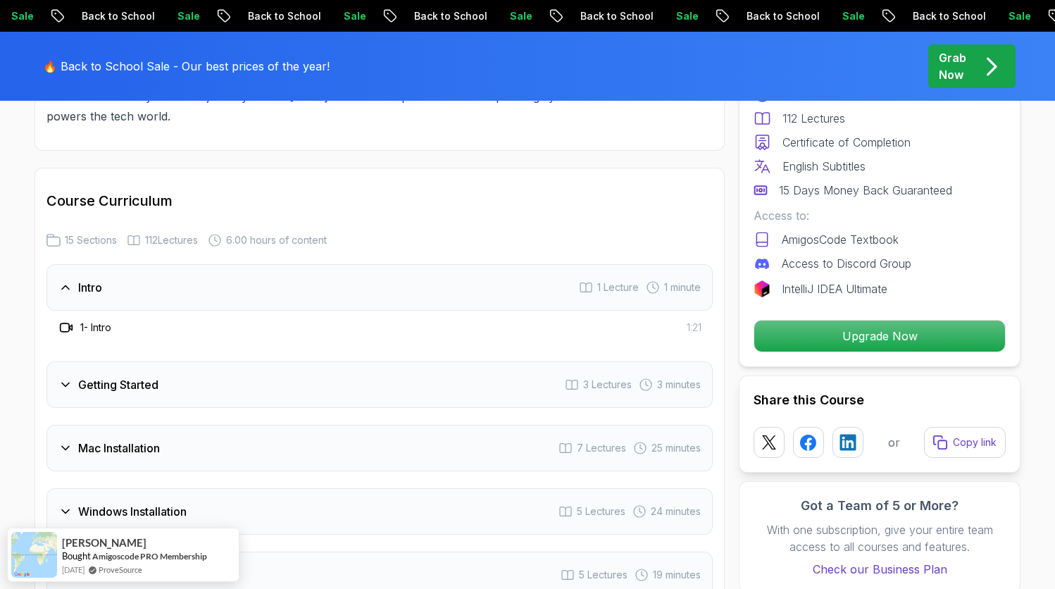
click at [522, 382] on div "Getting Started 3 Lectures 3 minutes" at bounding box center [379, 384] width 666 height 46
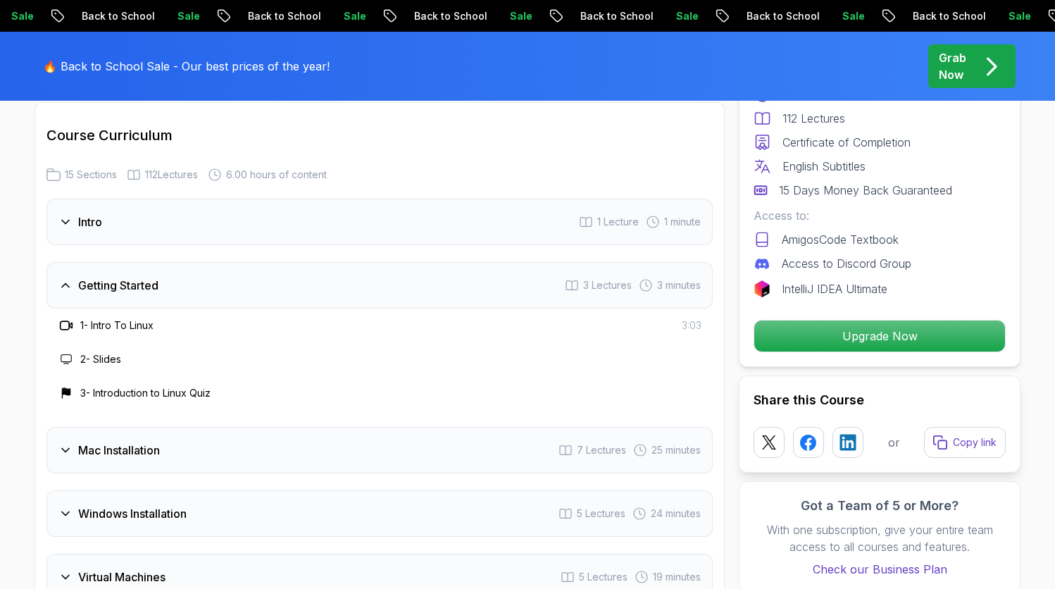
scroll to position [1924, 0]
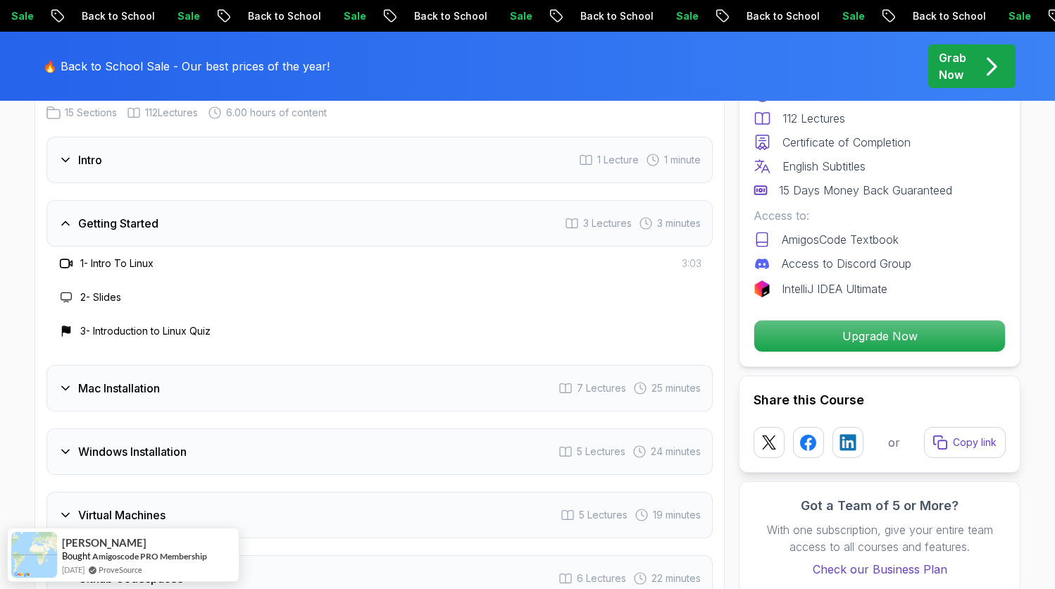
click at [455, 387] on div "Mac Installation 7 Lectures 25 minutes" at bounding box center [379, 388] width 666 height 46
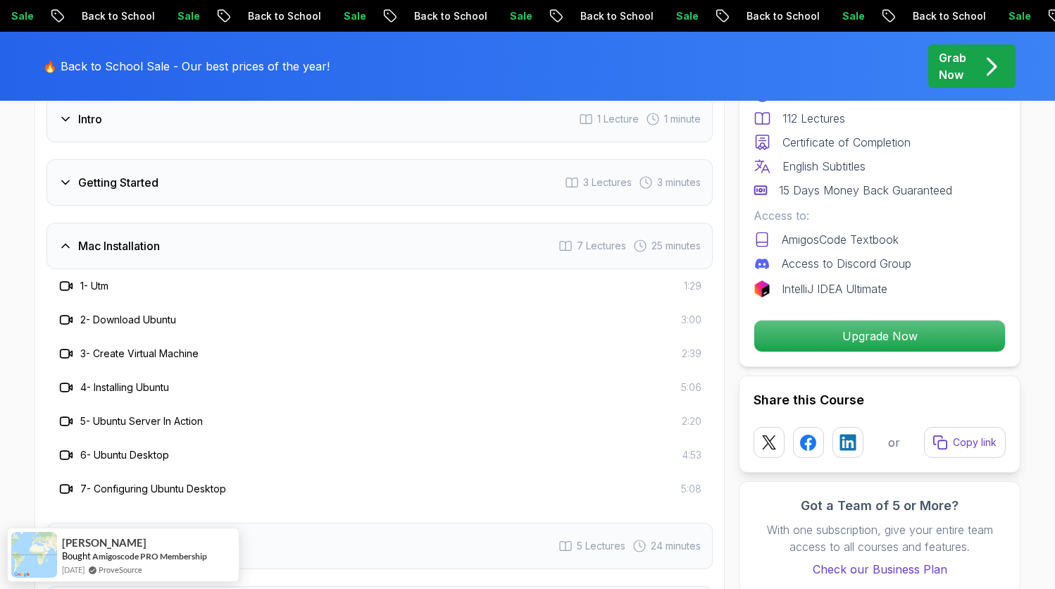
scroll to position [2086, 0]
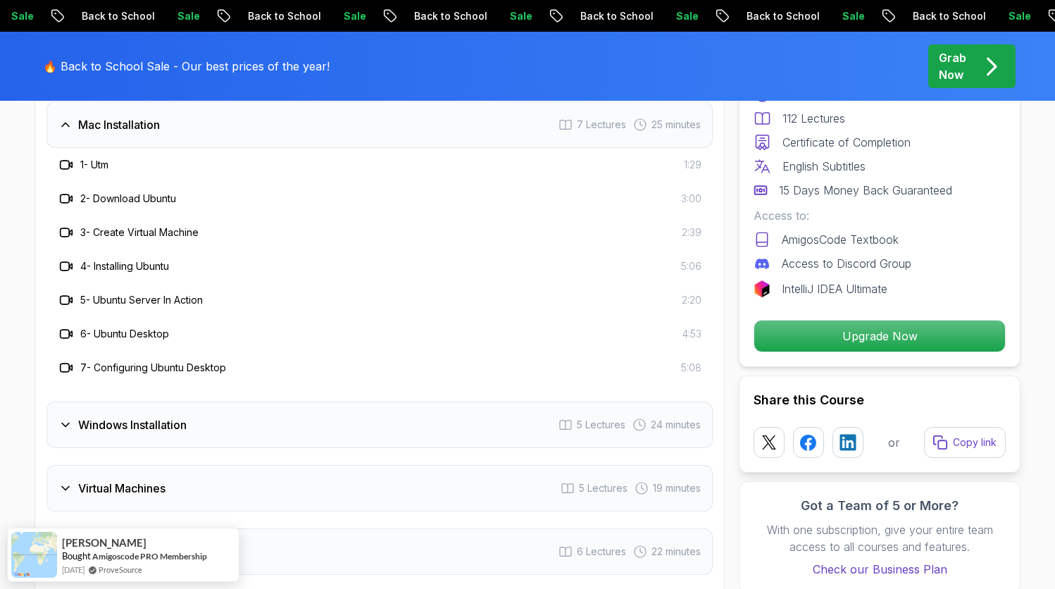
click at [414, 408] on div "Windows Installation 5 Lectures 24 minutes" at bounding box center [379, 425] width 666 height 46
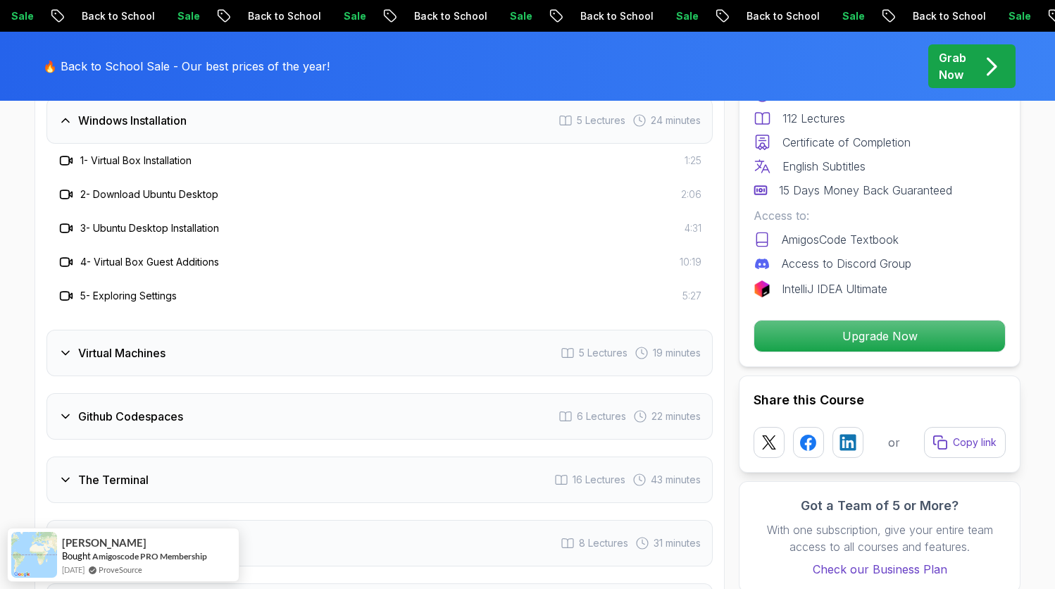
scroll to position [2145, 0]
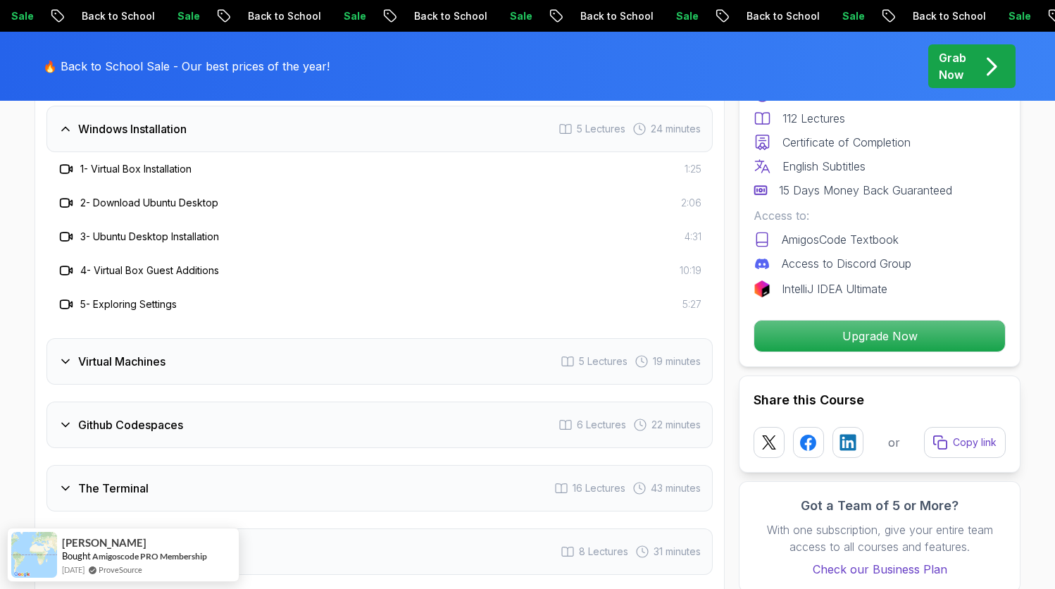
click at [406, 364] on div "Virtual Machines 5 Lectures 19 minutes" at bounding box center [379, 361] width 666 height 46
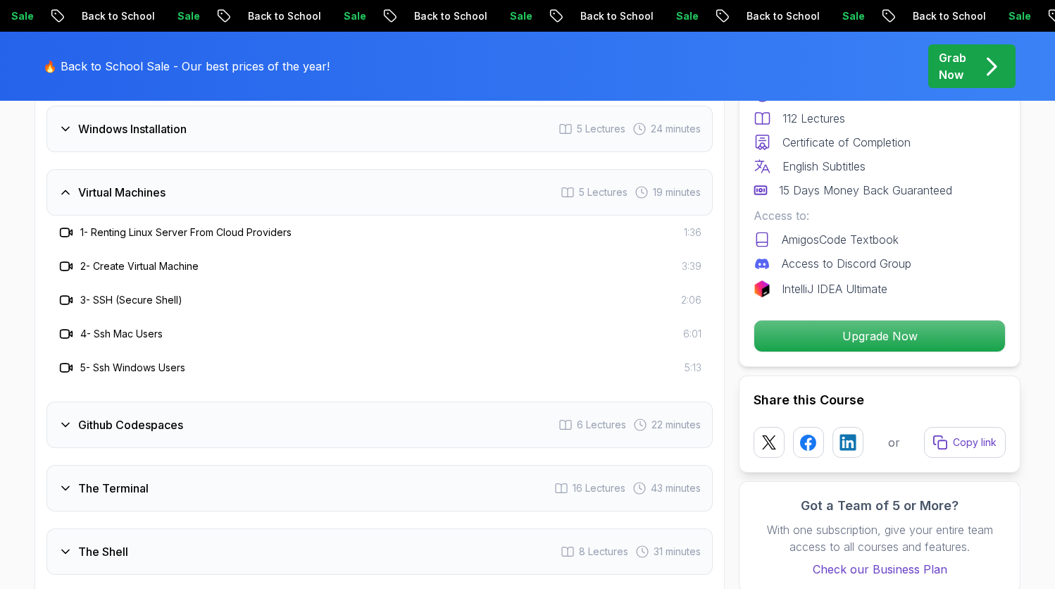
click at [399, 411] on div "Github Codespaces 6 Lectures 22 minutes" at bounding box center [379, 425] width 666 height 46
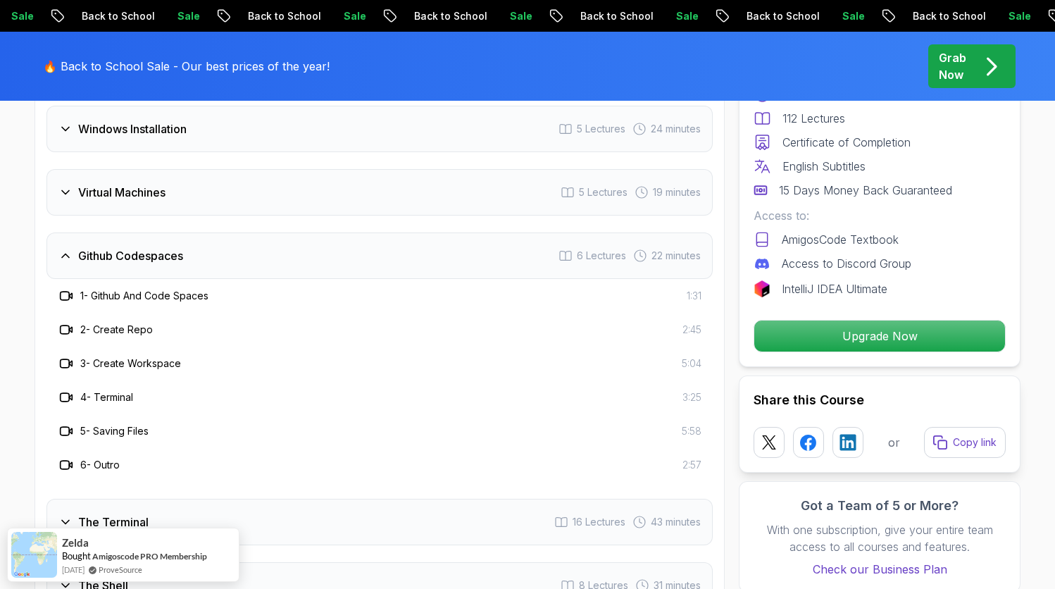
scroll to position [2251, 0]
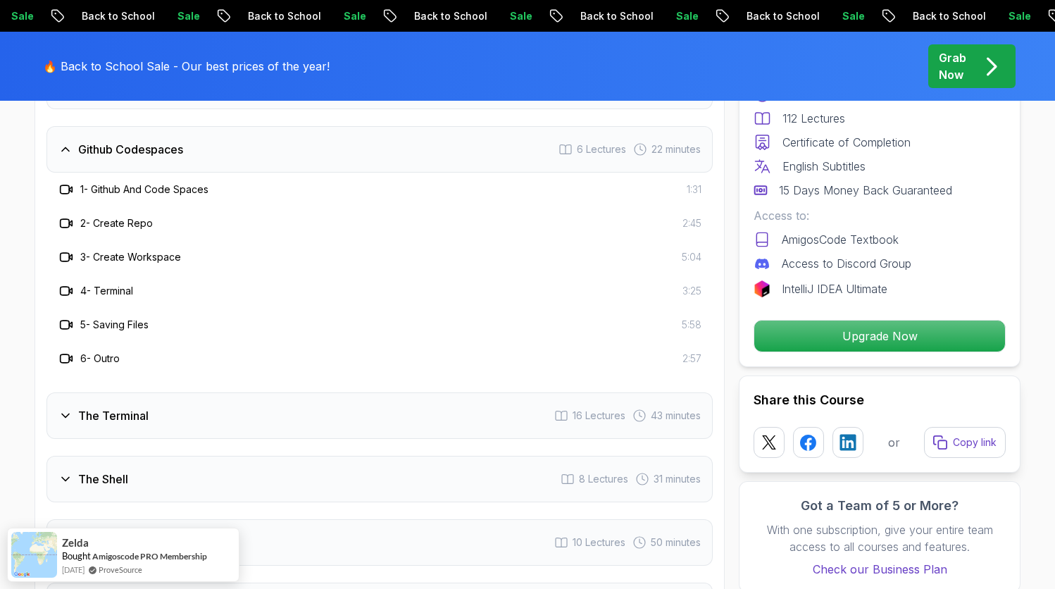
click at [332, 401] on div "The Terminal 16 Lectures 43 minutes" at bounding box center [379, 415] width 666 height 46
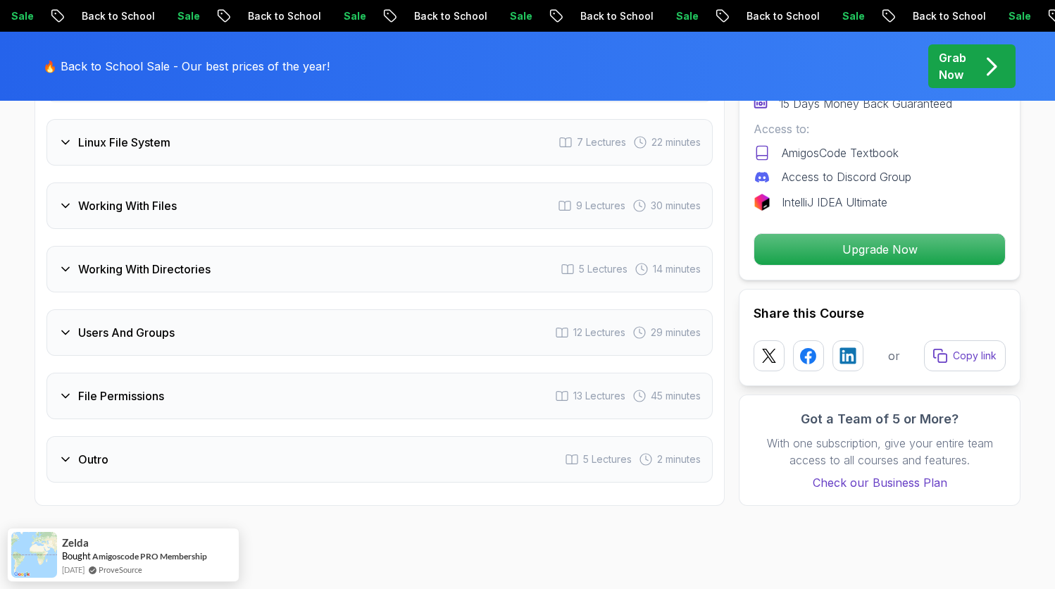
scroll to position [3071, 0]
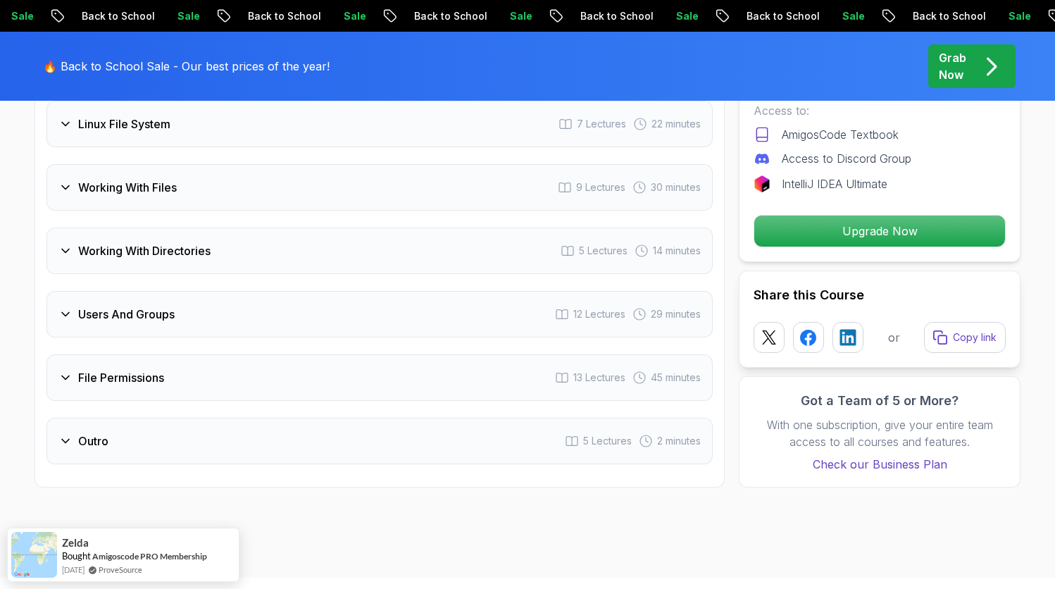
click at [172, 291] on div "Users And Groups 12 Lectures 29 minutes" at bounding box center [379, 314] width 666 height 46
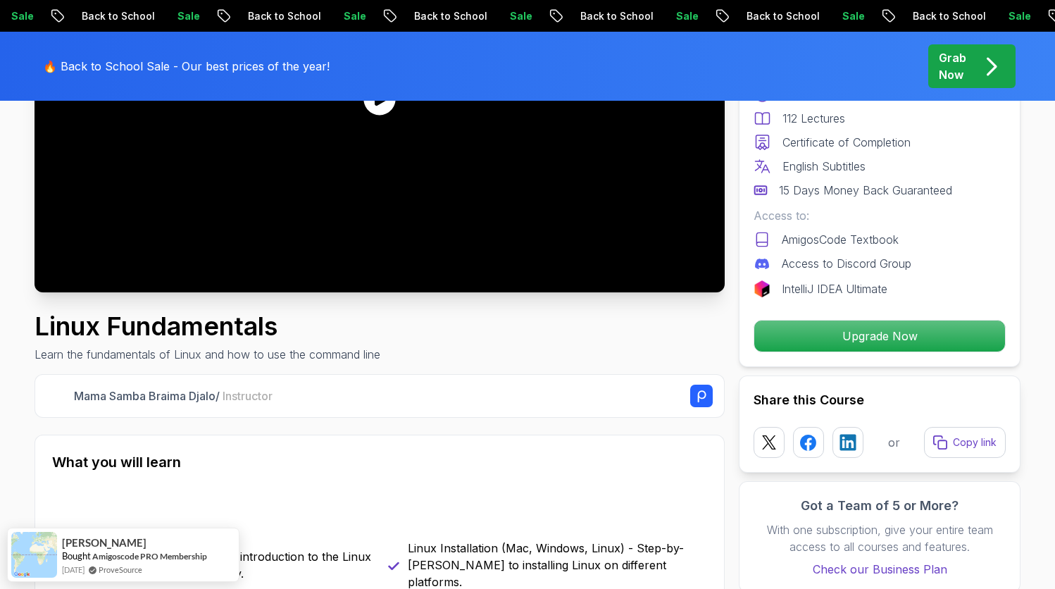
scroll to position [549, 0]
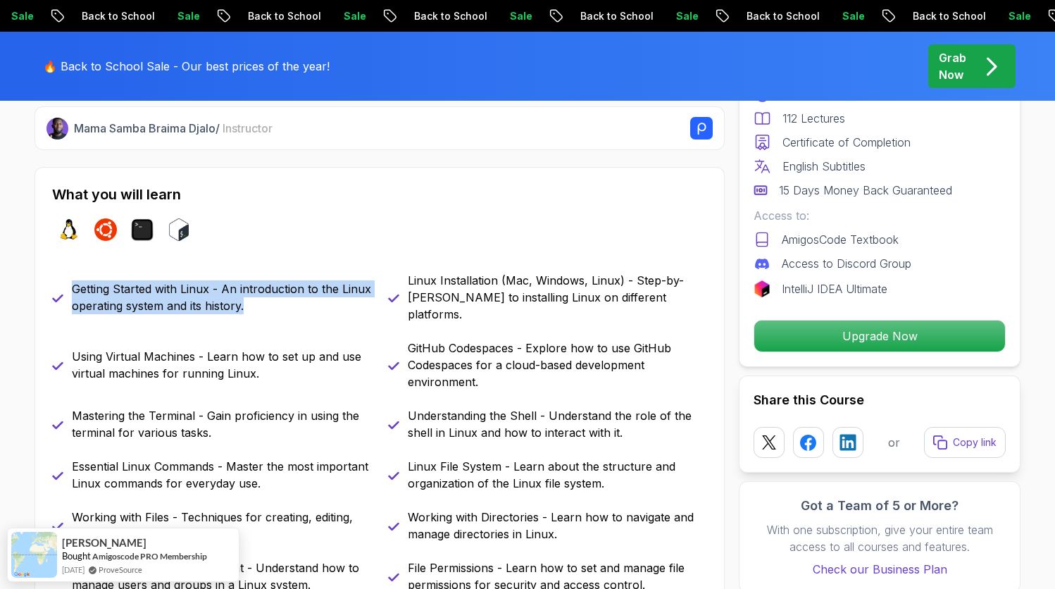
drag, startPoint x: 89, startPoint y: 280, endPoint x: 262, endPoint y: 302, distance: 174.7
click at [262, 302] on div "Getting Started with Linux - An introduction to the Linux operating system and …" at bounding box center [211, 297] width 319 height 51
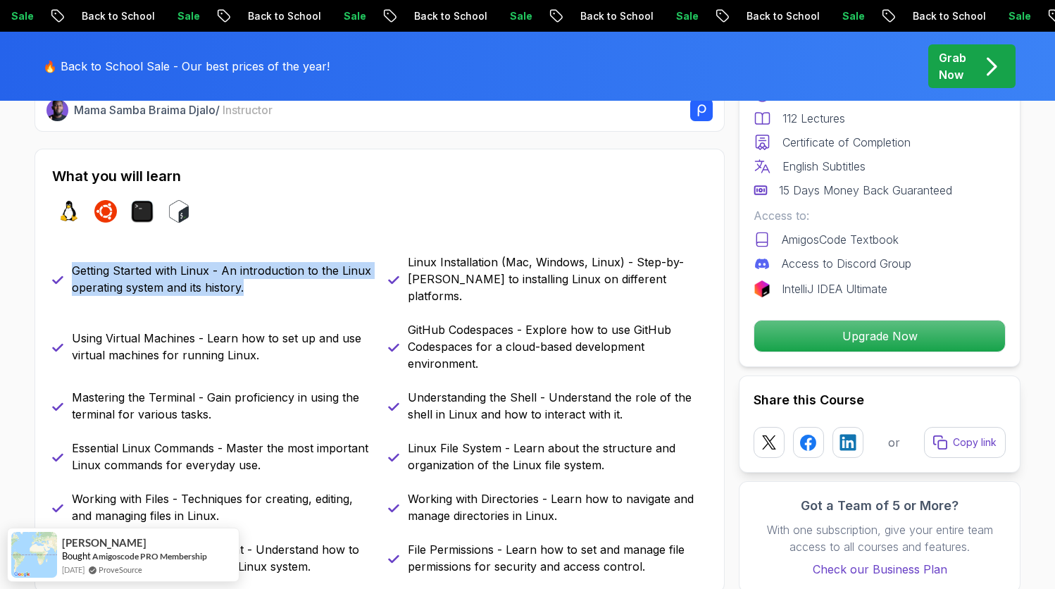
scroll to position [599, 0]
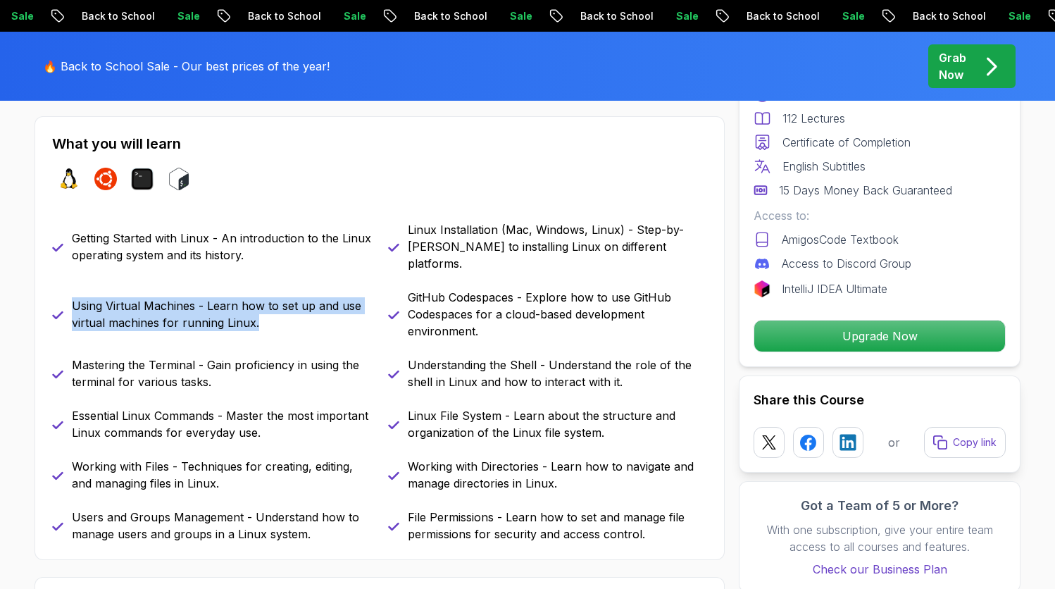
drag, startPoint x: 120, startPoint y: 289, endPoint x: 277, endPoint y: 313, distance: 158.3
click at [277, 313] on div "Using Virtual Machines - Learn how to set up and use virtual machines for runni…" at bounding box center [211, 314] width 319 height 51
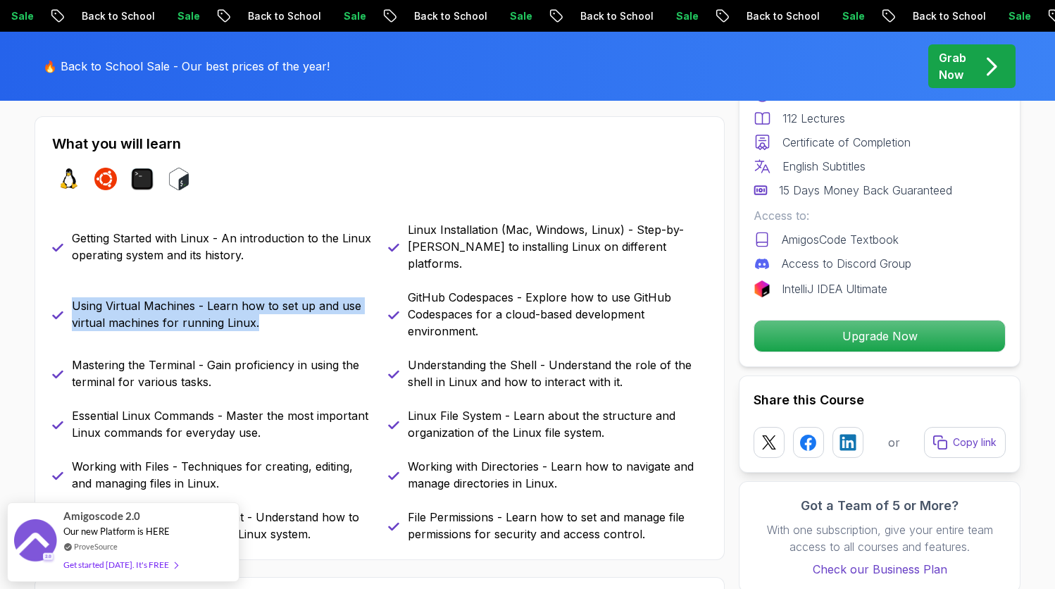
click at [281, 309] on p "Using Virtual Machines - Learn how to set up and use virtual machines for runni…" at bounding box center [221, 314] width 299 height 34
drag, startPoint x: 95, startPoint y: 291, endPoint x: 273, endPoint y: 317, distance: 180.1
click at [273, 317] on div "Using Virtual Machines - Learn how to set up and use virtual machines for runni…" at bounding box center [211, 314] width 319 height 51
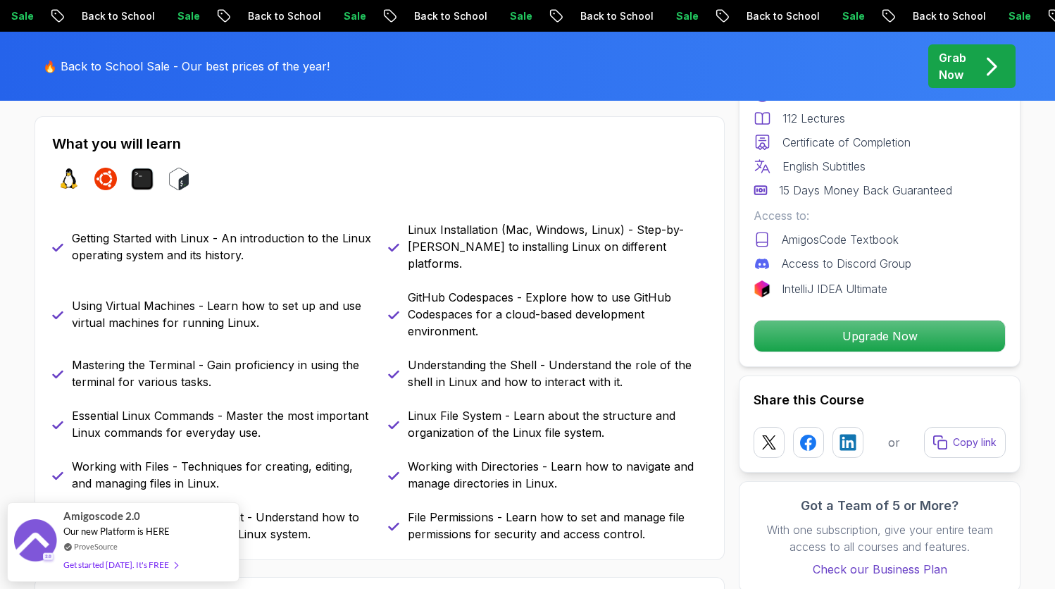
click at [101, 356] on p "Mastering the Terminal - Gain proficiency in using the terminal for various tas…" at bounding box center [221, 373] width 299 height 34
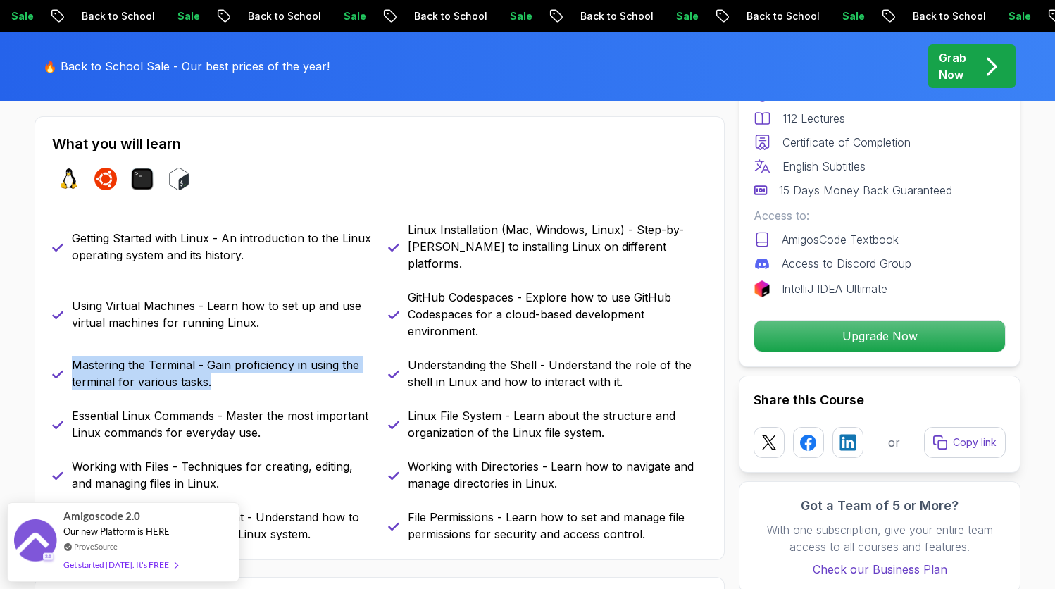
drag, startPoint x: 73, startPoint y: 344, endPoint x: 249, endPoint y: 373, distance: 177.6
click at [249, 373] on p "Mastering the Terminal - Gain proficiency in using the terminal for various tas…" at bounding box center [221, 373] width 299 height 34
click at [244, 371] on p "Mastering the Terminal - Gain proficiency in using the terminal for various tas…" at bounding box center [221, 373] width 299 height 34
drag, startPoint x: 237, startPoint y: 367, endPoint x: 56, endPoint y: 344, distance: 183.2
click at [62, 356] on div "Mastering the Terminal - Gain proficiency in using the terminal for various tas…" at bounding box center [211, 373] width 319 height 34
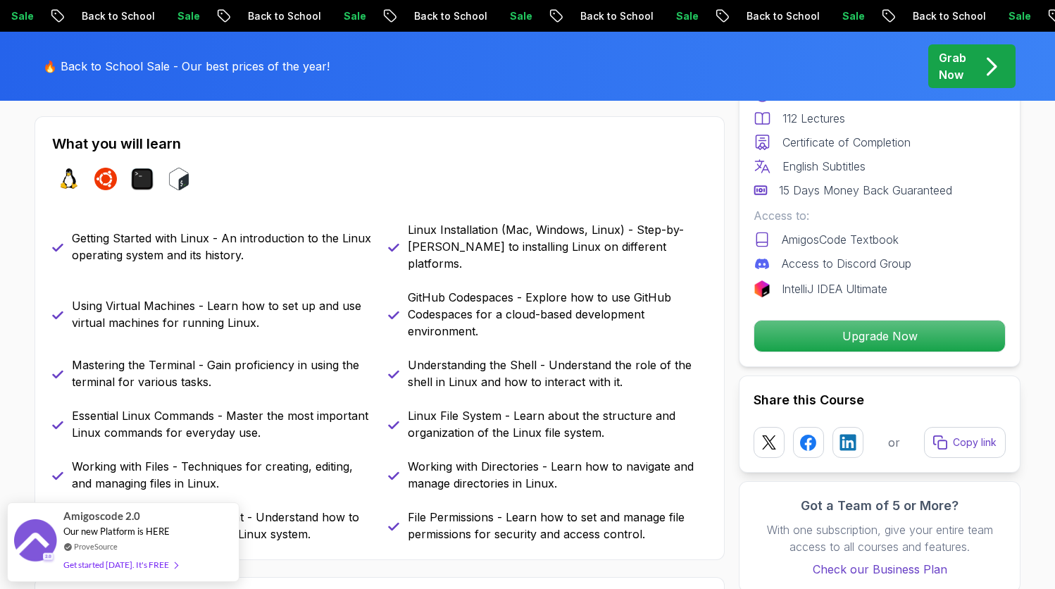
click at [115, 407] on p "Essential Linux Commands - Master the most important Linux commands for everyda…" at bounding box center [221, 424] width 299 height 34
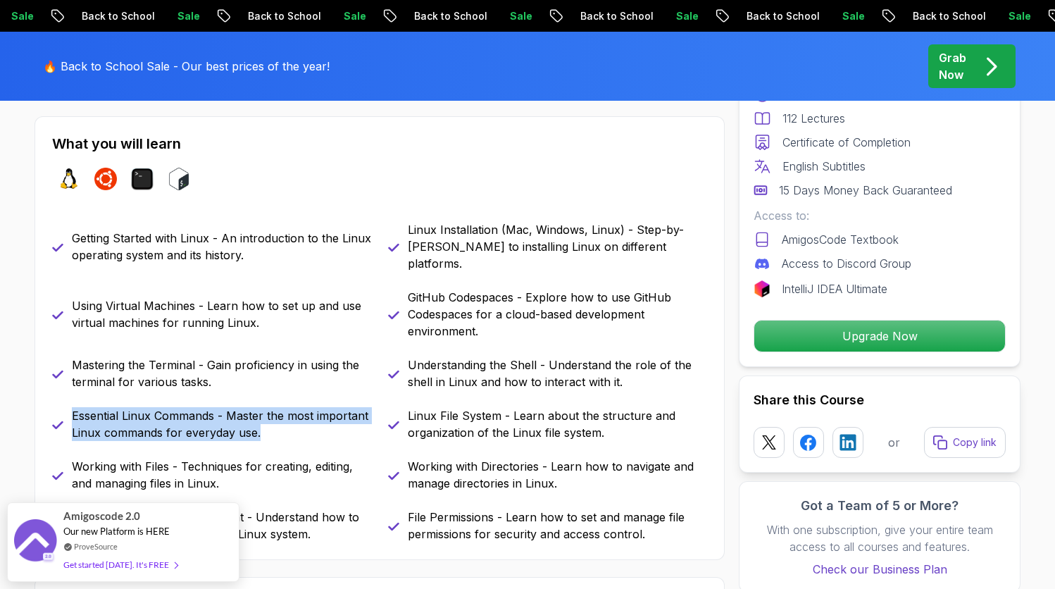
drag, startPoint x: 66, startPoint y: 396, endPoint x: 294, endPoint y: 428, distance: 230.5
click at [294, 428] on div "Getting Started with Linux - An introduction to the Linux operating system and …" at bounding box center [379, 381] width 655 height 321
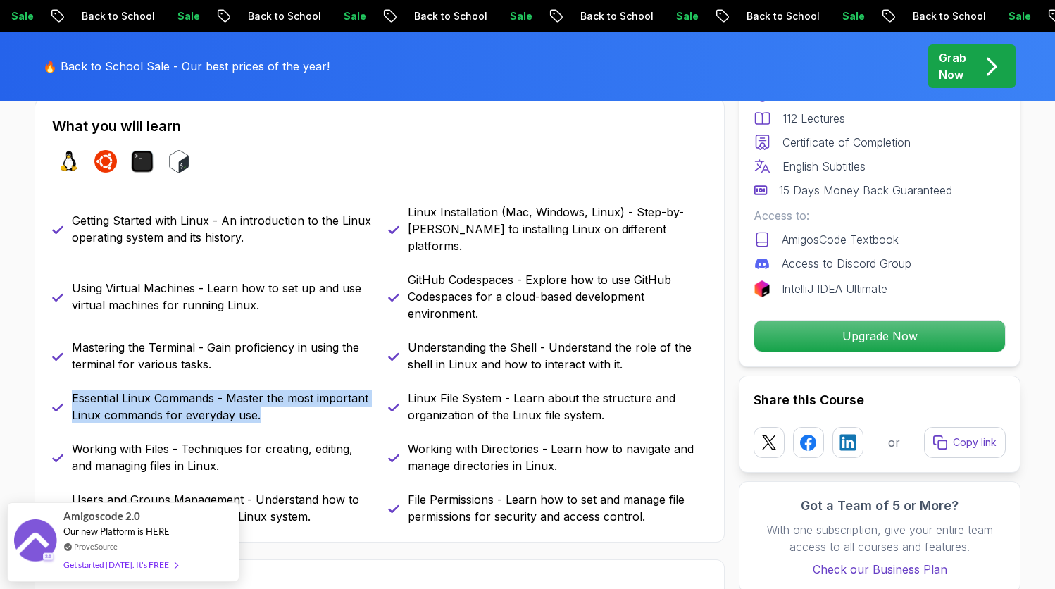
scroll to position [626, 0]
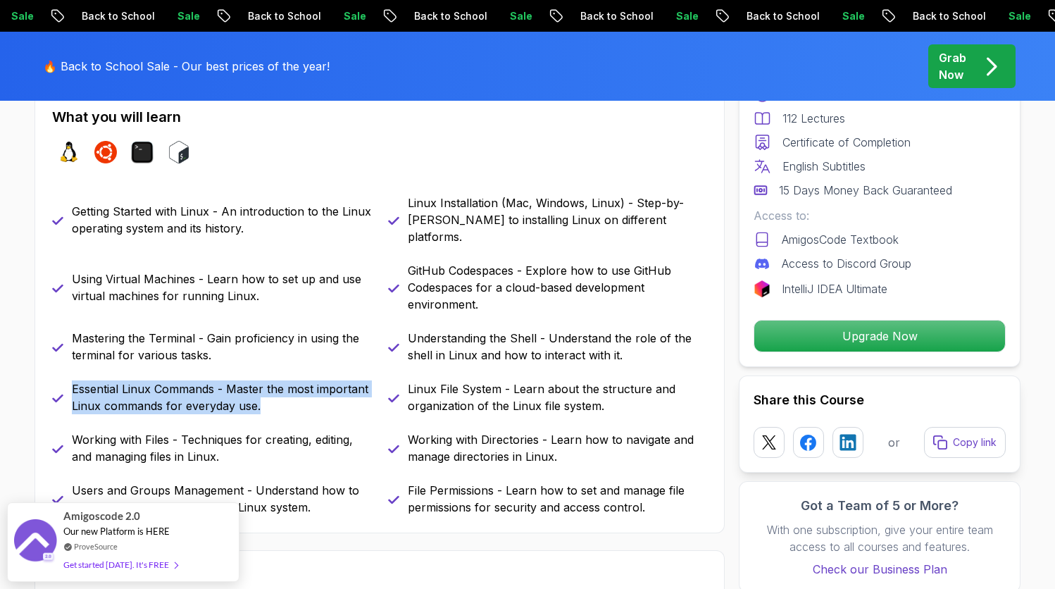
click at [275, 403] on div "Getting Started with Linux - An introduction to the Linux operating system and …" at bounding box center [379, 354] width 655 height 321
drag, startPoint x: 277, startPoint y: 402, endPoint x: 56, endPoint y: 373, distance: 222.4
click at [56, 373] on div "Getting Started with Linux - An introduction to the Linux operating system and …" at bounding box center [379, 354] width 655 height 321
click at [130, 382] on p "Essential Linux Commands - Master the most important Linux commands for everyda…" at bounding box center [221, 397] width 299 height 34
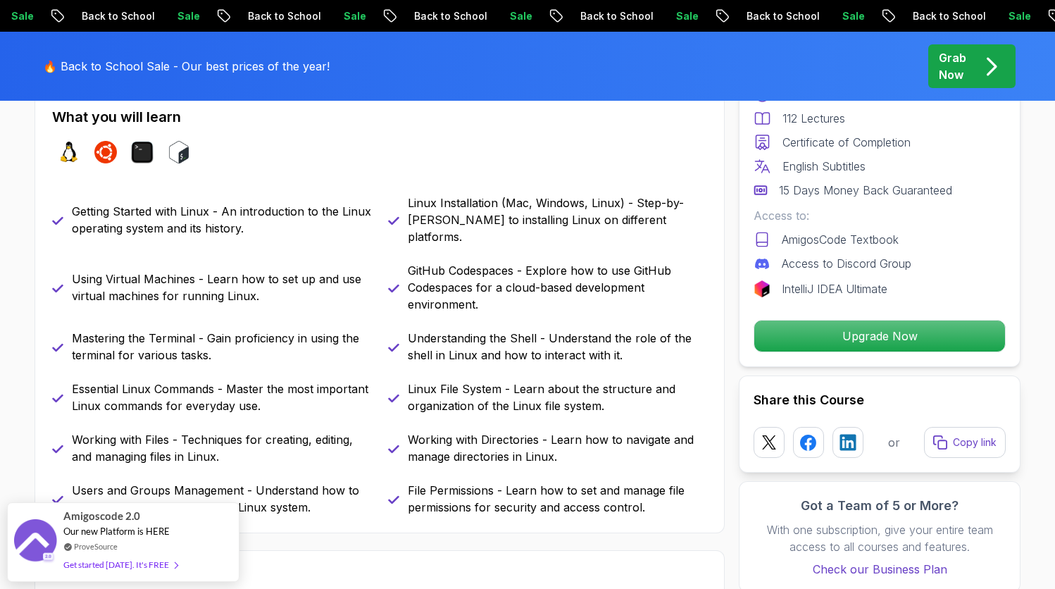
scroll to position [689, 0]
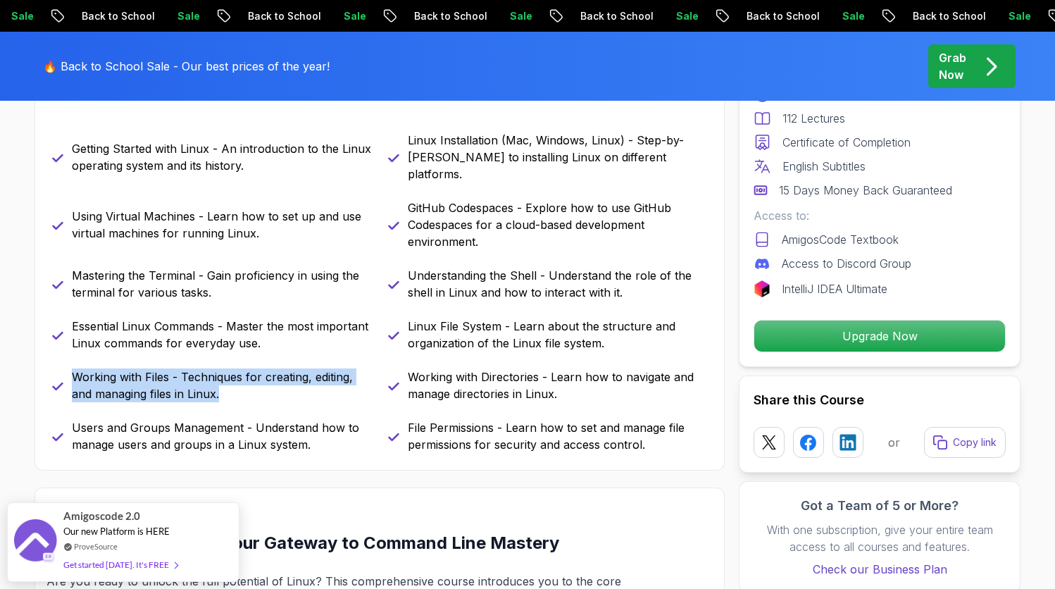
drag, startPoint x: 68, startPoint y: 359, endPoint x: 274, endPoint y: 390, distance: 208.0
click at [274, 390] on div "Getting Started with Linux - An introduction to the Linux operating system and …" at bounding box center [379, 292] width 655 height 321
click at [250, 390] on div "Getting Started with Linux - An introduction to the Linux operating system and …" at bounding box center [379, 292] width 655 height 321
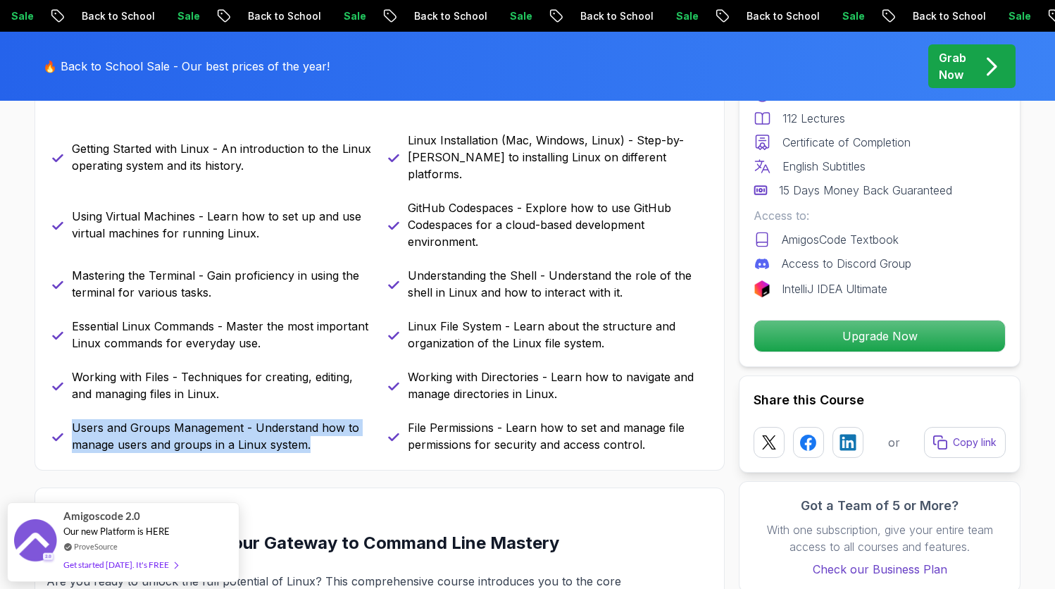
drag, startPoint x: 68, startPoint y: 410, endPoint x: 376, endPoint y: 450, distance: 311.1
click at [376, 450] on div "What you will learn linux ubuntu terminal bash Getting Started with Linux - An …" at bounding box center [380, 249] width 690 height 444
click at [340, 443] on div "What you will learn linux ubuntu terminal bash Getting Started with Linux - An …" at bounding box center [380, 249] width 690 height 444
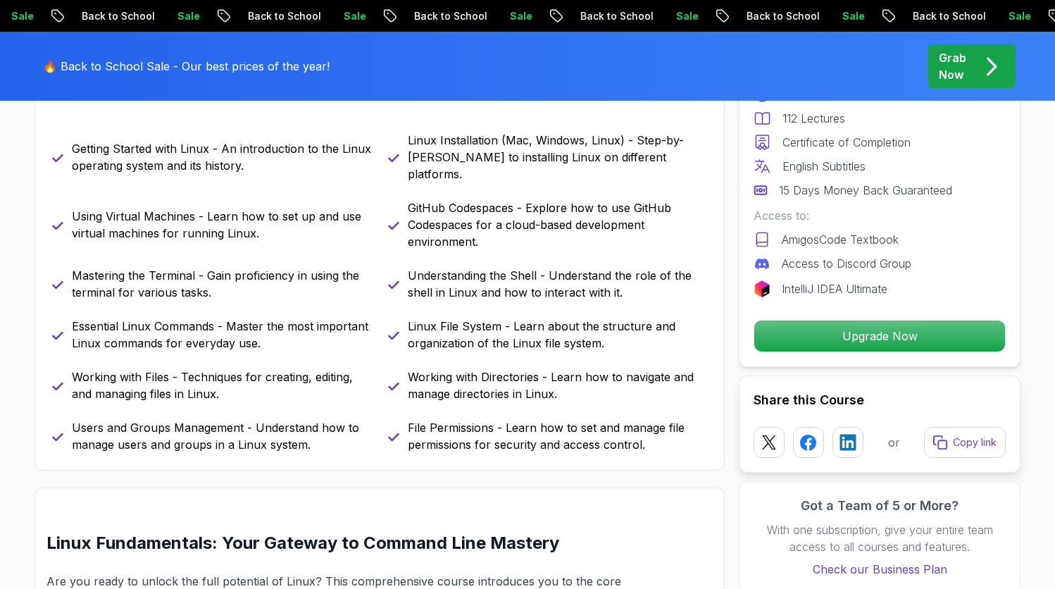
scroll to position [517, 0]
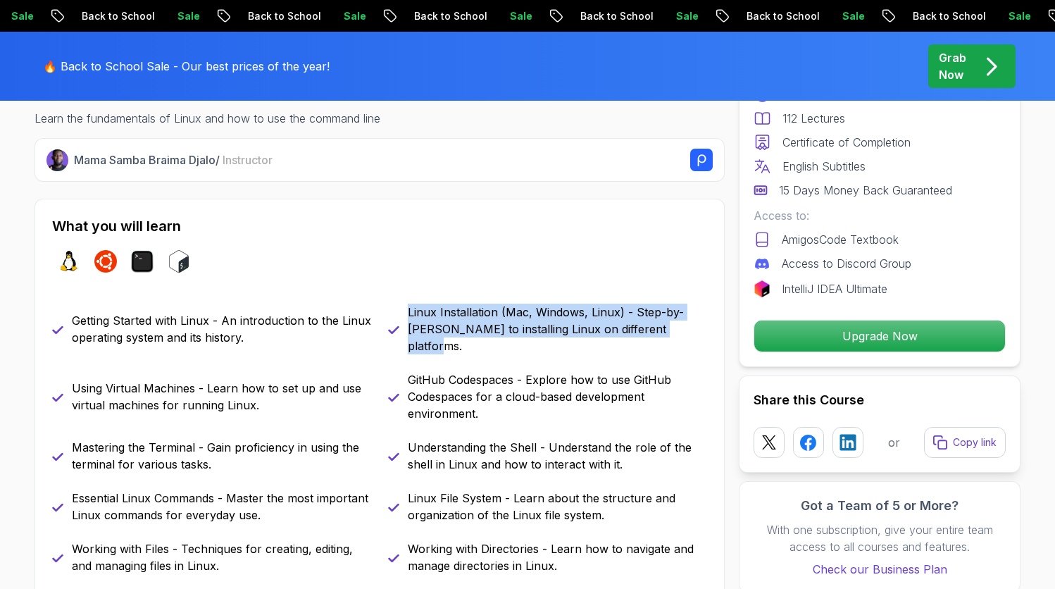
drag, startPoint x: 586, startPoint y: 325, endPoint x: 657, endPoint y: 330, distance: 70.6
click at [657, 330] on p "Linux Installation (Mac, Windows, Linux) - Step-by-[PERSON_NAME] to installing …" at bounding box center [557, 329] width 299 height 51
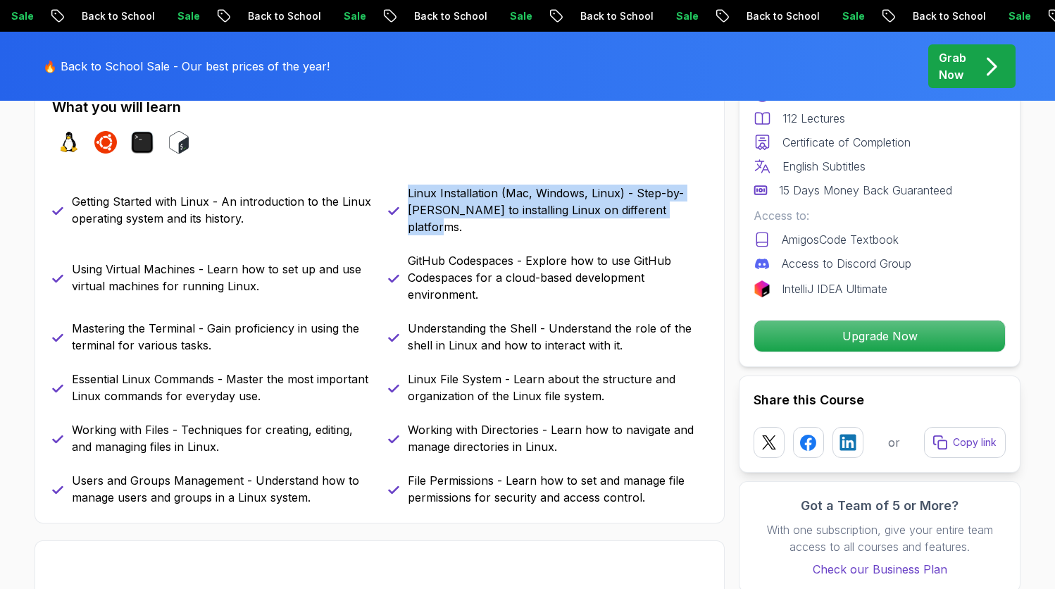
scroll to position [645, 0]
